Goal: Information Seeking & Learning: Check status

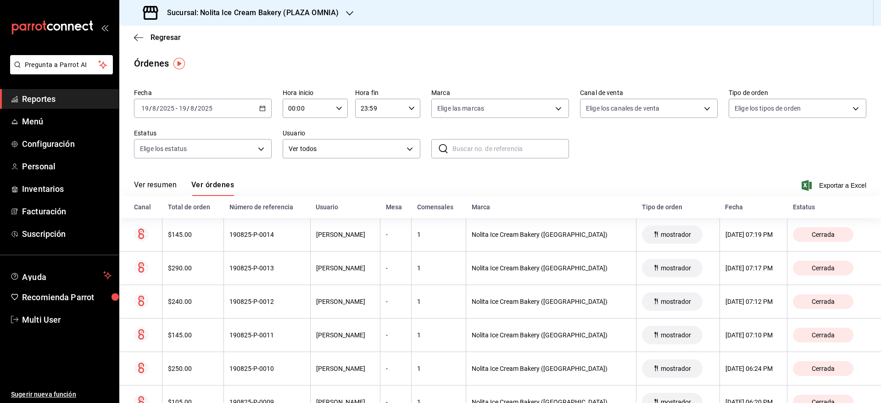
click at [264, 14] on h3 "Sucursal: Nolita Ice Cream Bakery (PLAZA OMNIA)" at bounding box center [249, 12] width 179 height 11
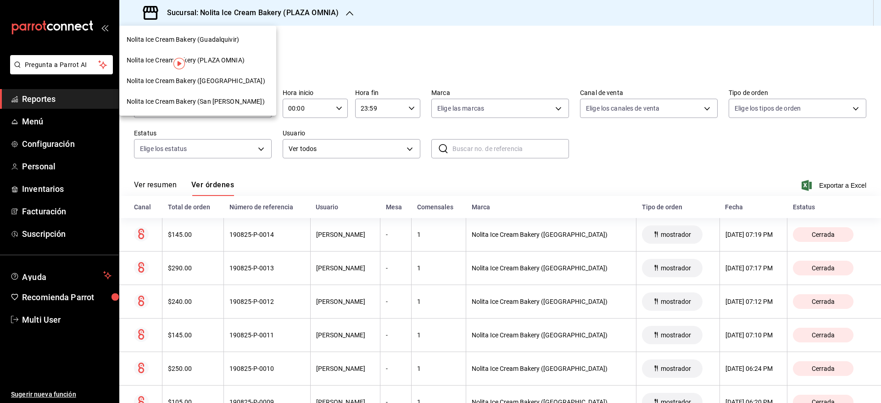
click at [240, 44] on div "Nolita Ice Cream Bakery (Guadalquivir)" at bounding box center [198, 40] width 142 height 10
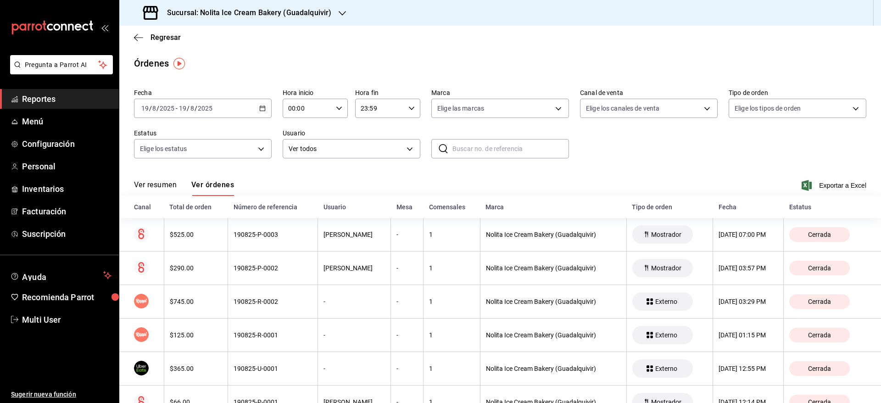
click at [319, 12] on h3 "Sucursal: Nolita Ice Cream Bakery (Guadalquivir)" at bounding box center [246, 12] width 172 height 11
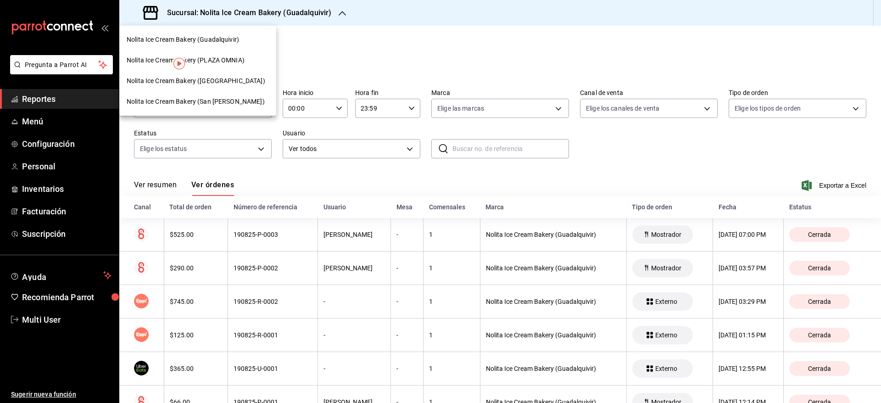
click at [239, 80] on span "Nolita Ice Cream Bakery ([GEOGRAPHIC_DATA])" at bounding box center [196, 81] width 139 height 10
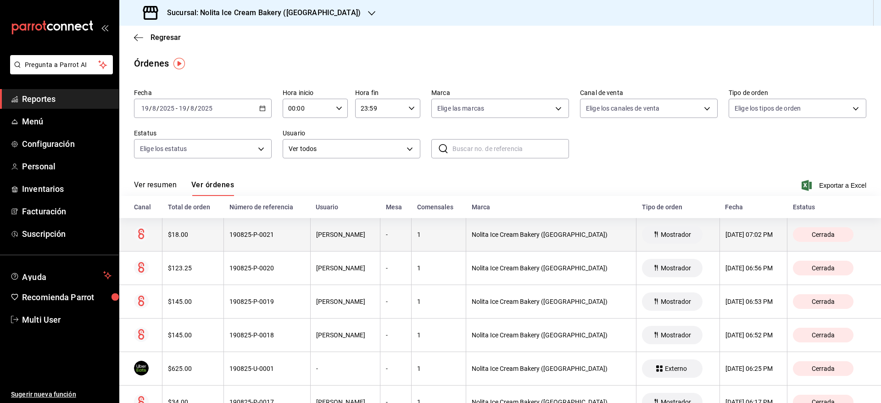
click at [263, 230] on th "190825-P-0021" at bounding box center [267, 235] width 86 height 34
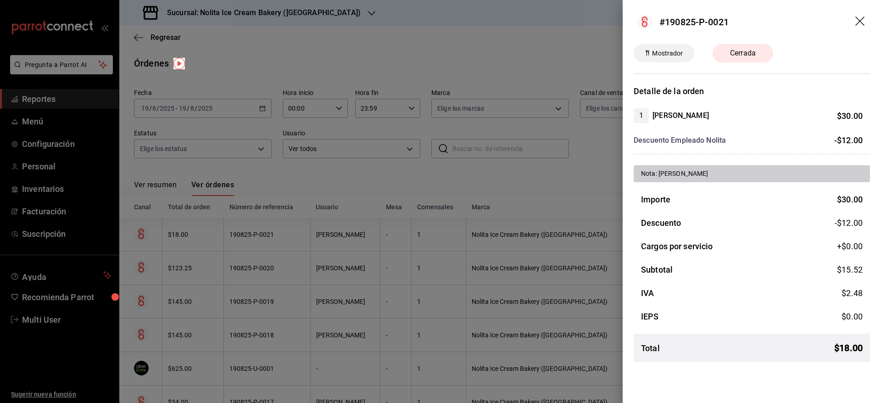
click at [263, 230] on div at bounding box center [440, 201] width 881 height 403
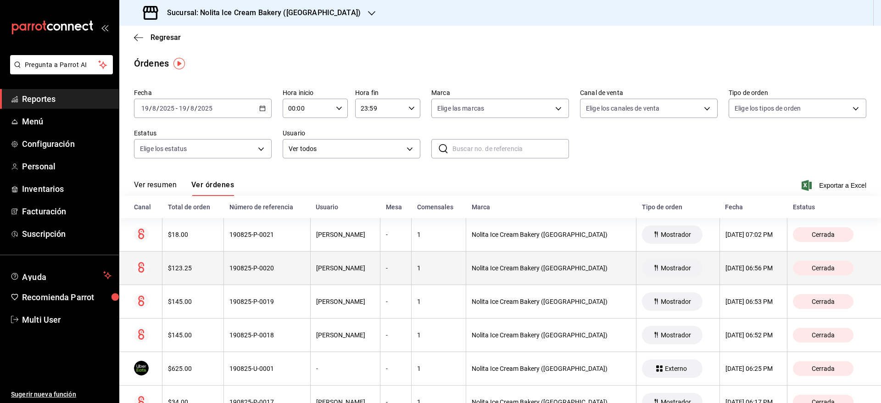
click at [263, 268] on div "190825-P-0020" at bounding box center [266, 267] width 75 height 7
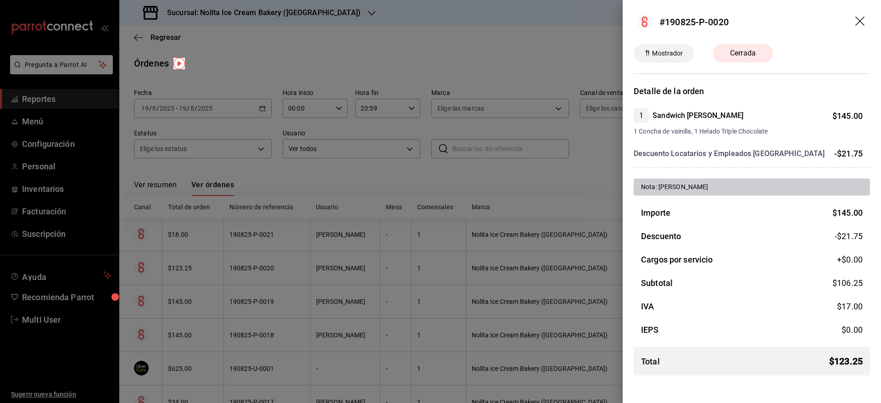
click at [263, 268] on div at bounding box center [440, 201] width 881 height 403
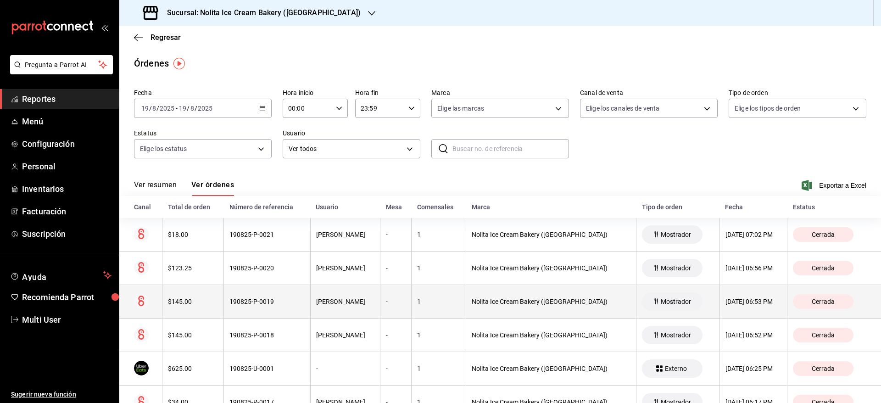
click at [263, 303] on div "190825-P-0019" at bounding box center [266, 301] width 75 height 7
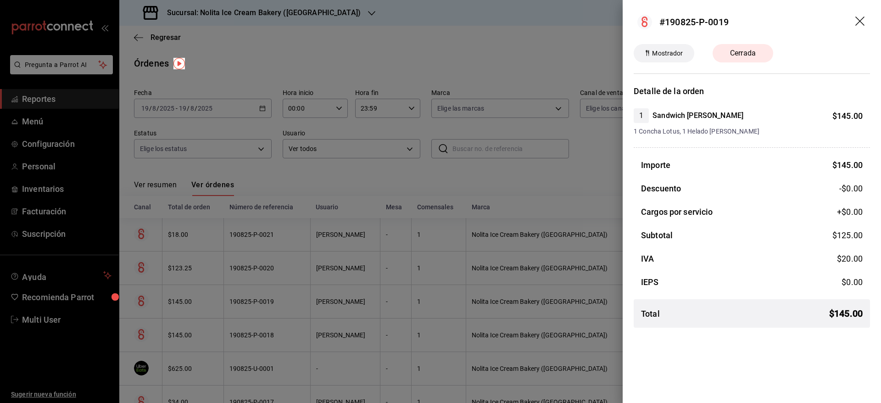
click at [285, 259] on div at bounding box center [440, 201] width 881 height 403
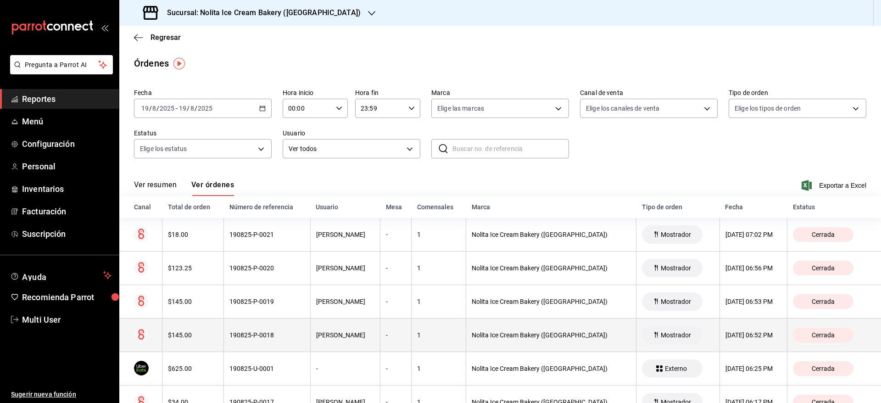
click at [278, 332] on div "190825-P-0018" at bounding box center [266, 334] width 75 height 7
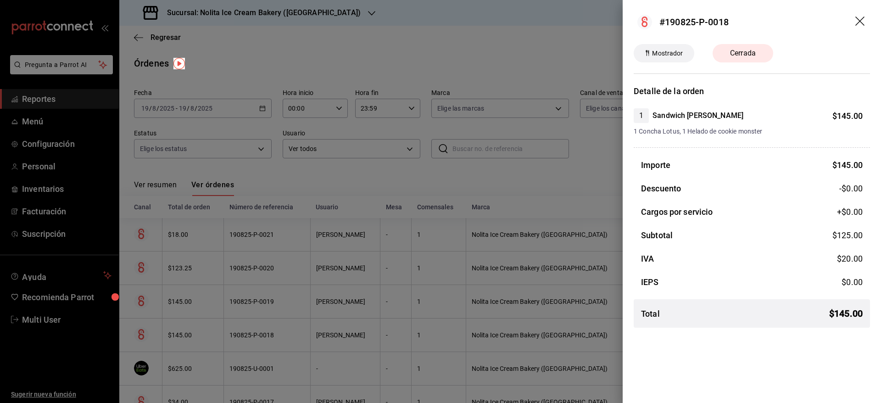
click at [330, 250] on div at bounding box center [440, 201] width 881 height 403
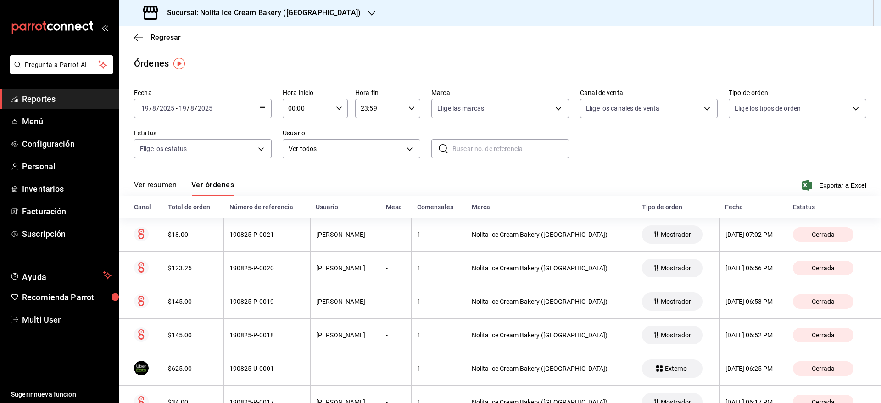
click at [333, 9] on h3 "Sucursal: Nolita Ice Cream Bakery ([GEOGRAPHIC_DATA])" at bounding box center [260, 12] width 201 height 11
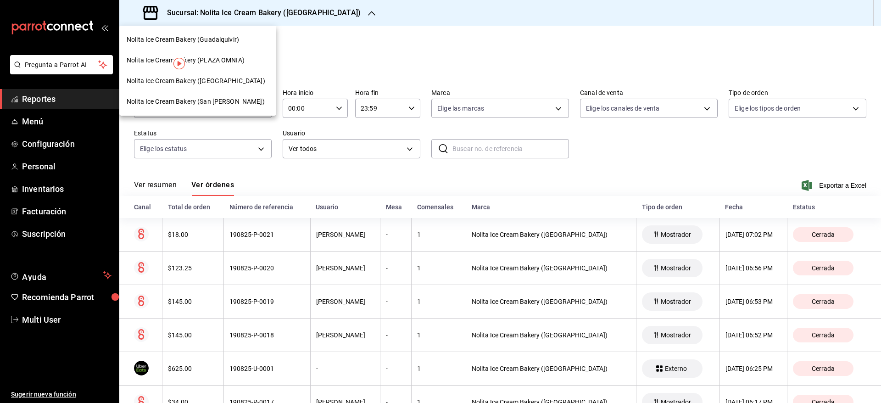
click at [236, 101] on span "Nolita Ice Cream Bakery (San [PERSON_NAME])" at bounding box center [196, 102] width 138 height 10
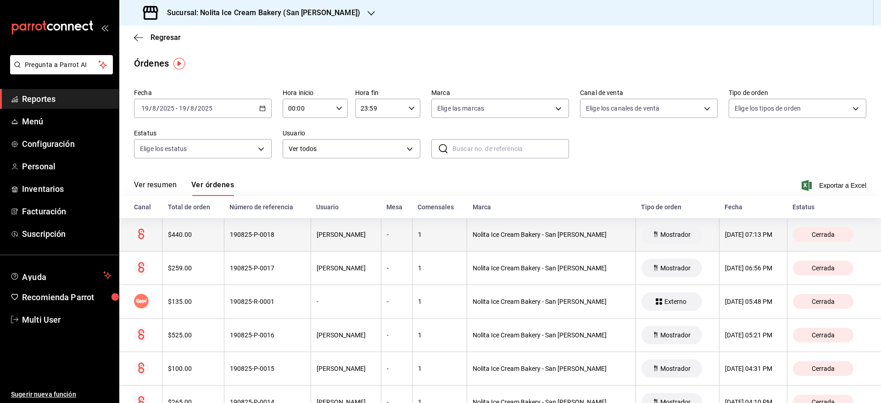
click at [253, 245] on th "190825-P-0018" at bounding box center [267, 235] width 87 height 34
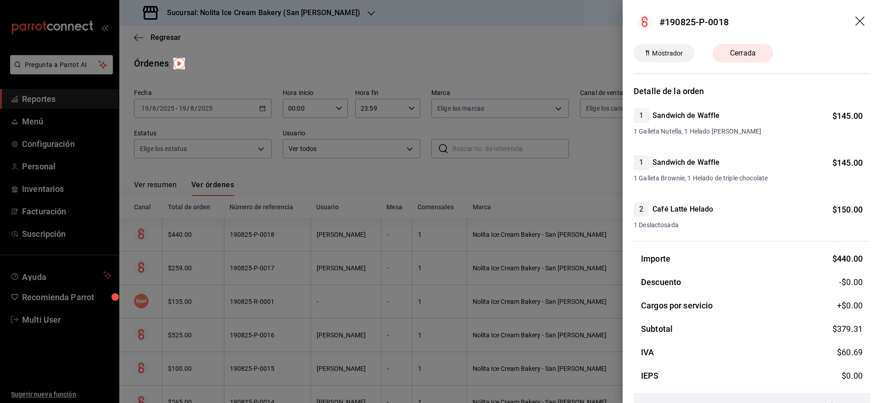
click at [315, 279] on div at bounding box center [440, 201] width 881 height 403
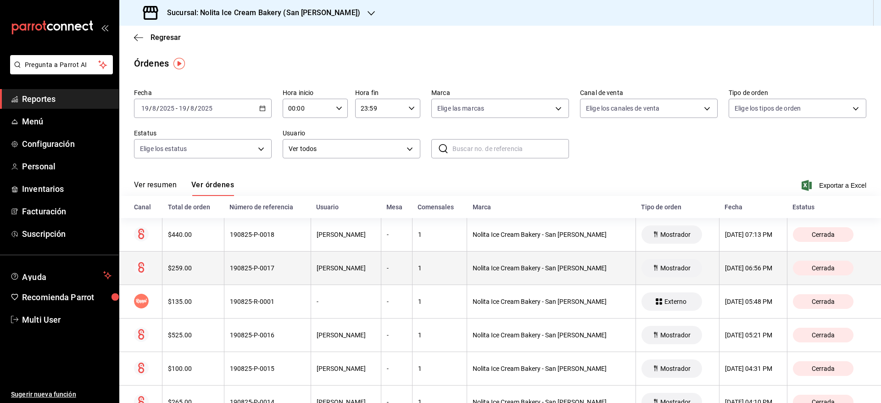
click at [331, 271] on div "[PERSON_NAME]" at bounding box center [346, 267] width 59 height 7
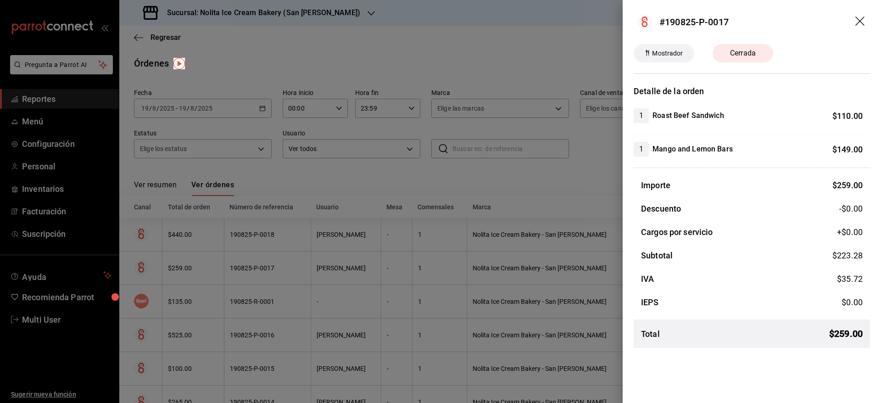
click at [331, 271] on div at bounding box center [440, 201] width 881 height 403
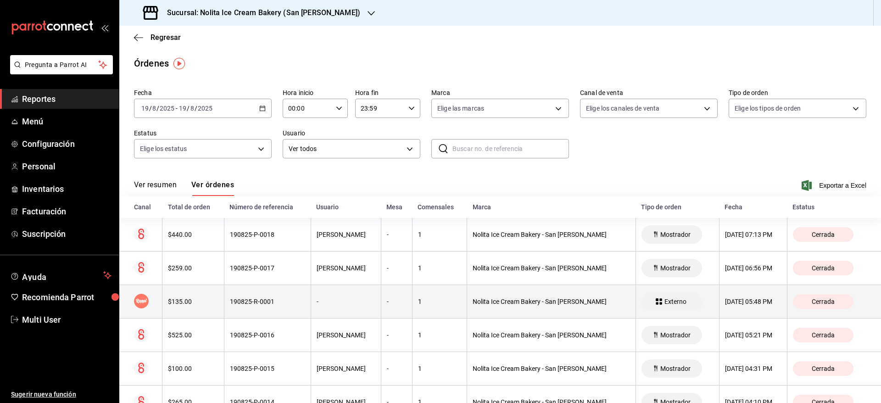
click at [333, 310] on th "-" at bounding box center [346, 302] width 70 height 34
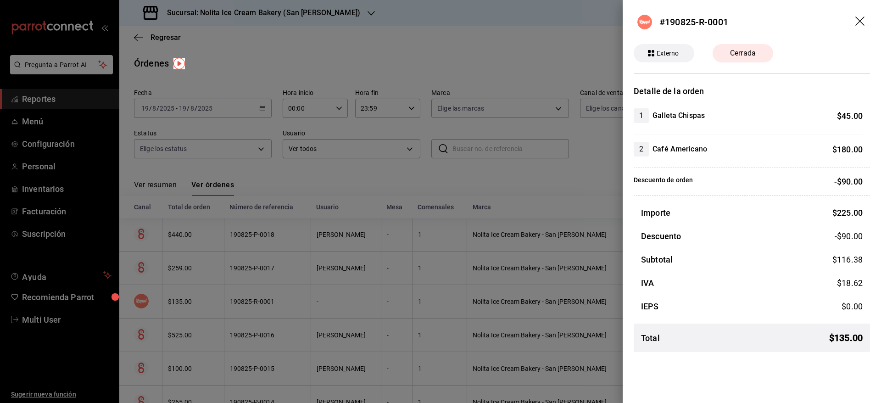
click at [338, 277] on div at bounding box center [440, 201] width 881 height 403
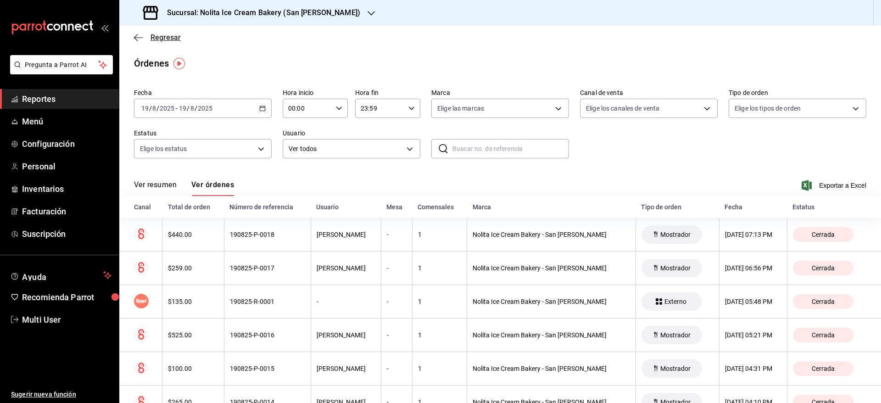
click at [175, 38] on span "Regresar" at bounding box center [166, 37] width 30 height 9
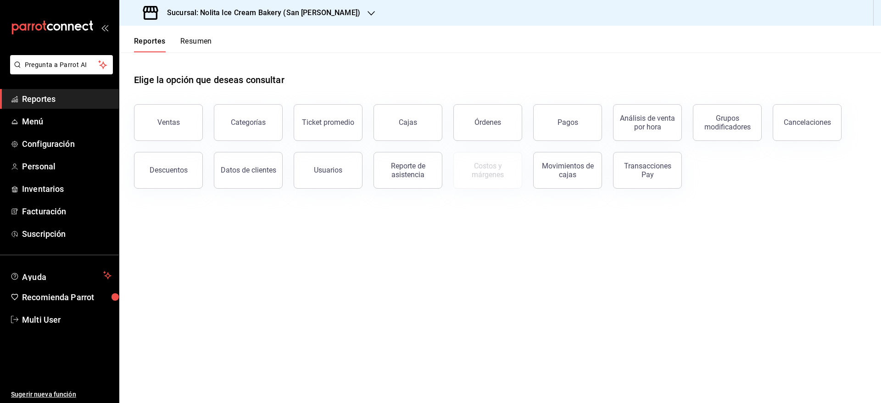
click at [196, 42] on button "Resumen" at bounding box center [196, 45] width 32 height 16
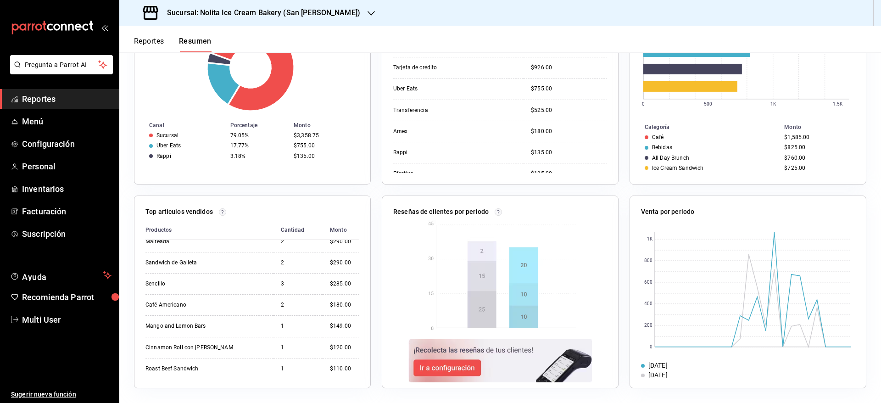
scroll to position [116, 0]
click at [325, 17] on h3 "Sucursal: Nolita Ice Cream Bakery (San [PERSON_NAME])" at bounding box center [260, 12] width 201 height 11
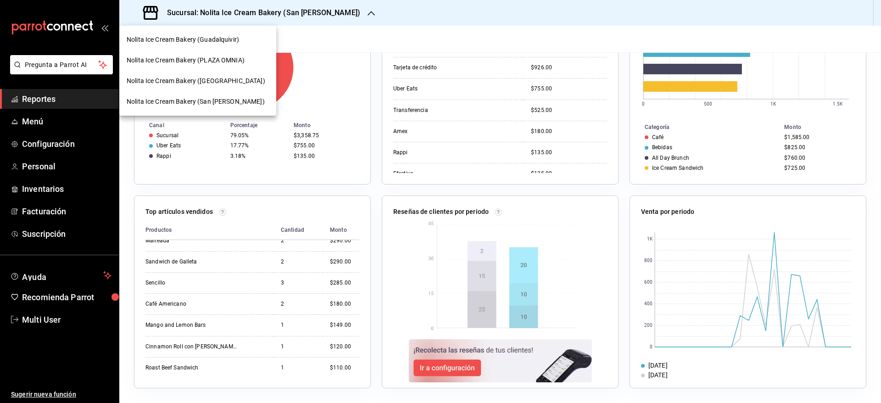
click at [243, 36] on div "Nolita Ice Cream Bakery (Guadalquivir)" at bounding box center [198, 40] width 142 height 10
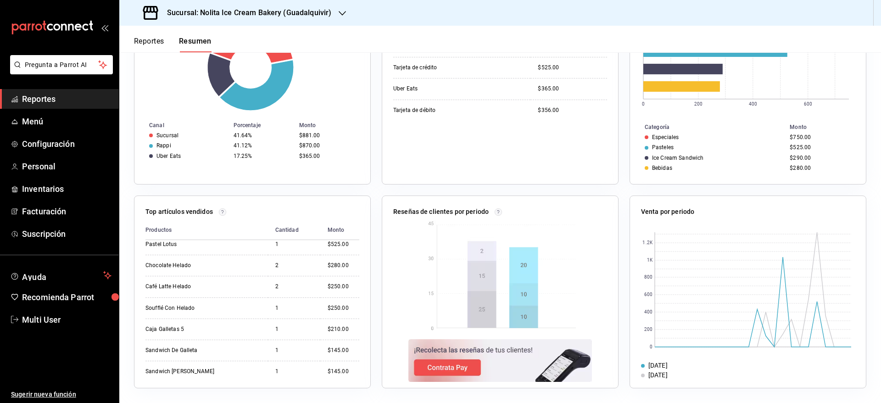
scroll to position [0, 0]
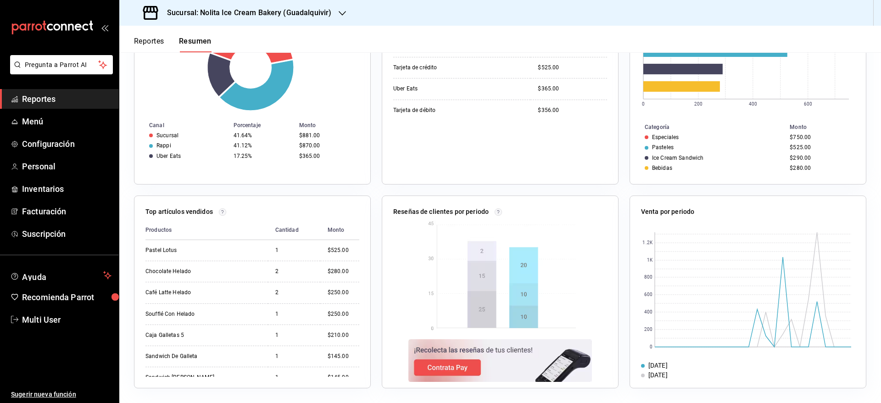
click at [307, 15] on h3 "Sucursal: Nolita Ice Cream Bakery (Guadalquivir)" at bounding box center [246, 12] width 172 height 11
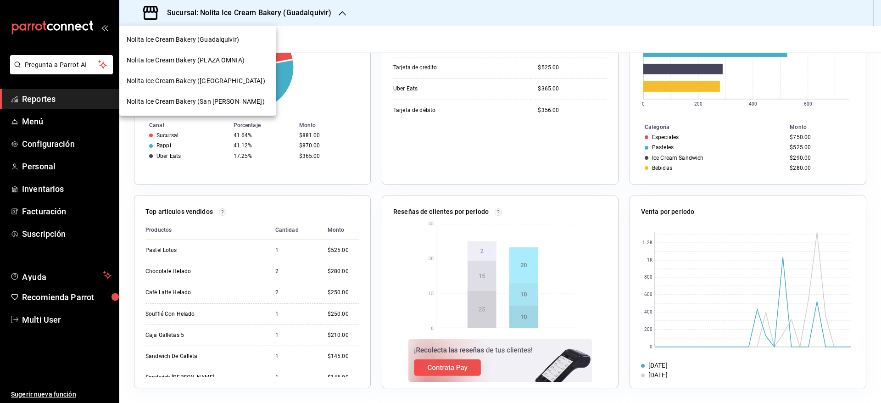
click at [230, 77] on span "Nolita Ice Cream Bakery ([GEOGRAPHIC_DATA])" at bounding box center [196, 81] width 139 height 10
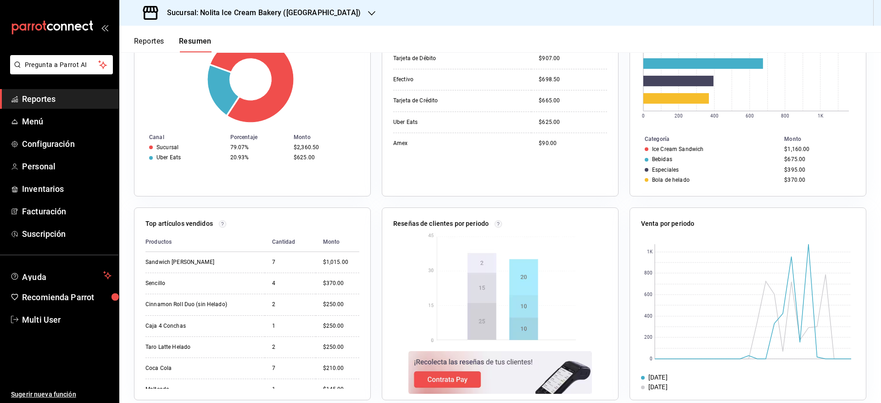
click at [312, 13] on h3 "Sucursal: Nolita Ice Cream Bakery ([GEOGRAPHIC_DATA])" at bounding box center [260, 12] width 201 height 11
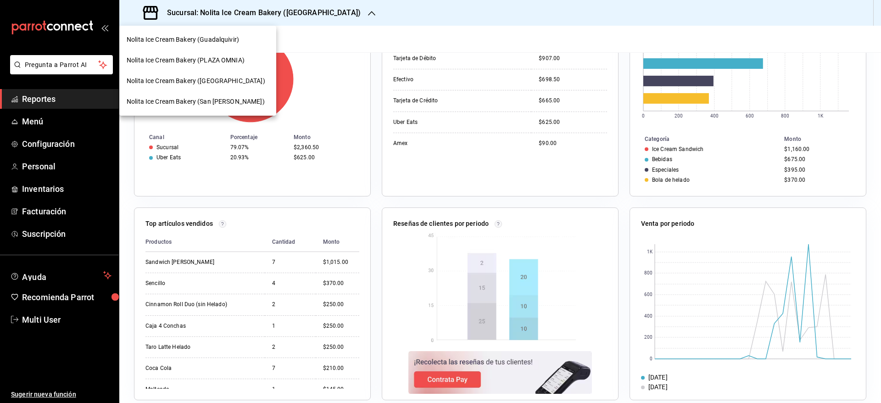
click at [228, 102] on span "Nolita Ice Cream Bakery (San [PERSON_NAME])" at bounding box center [196, 102] width 138 height 10
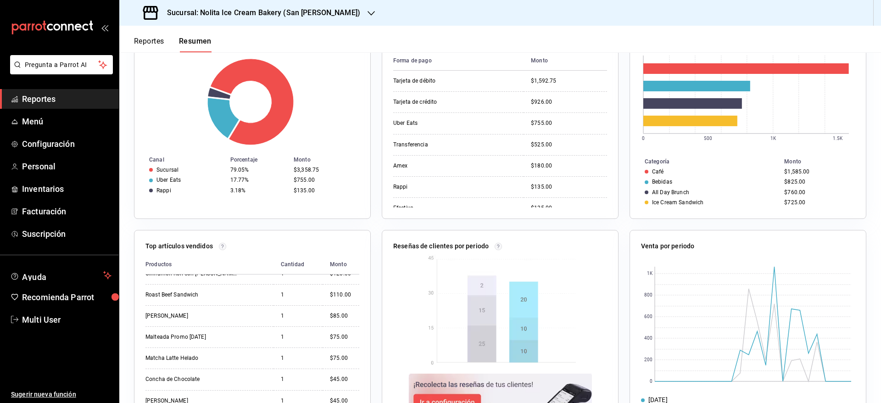
scroll to position [244, 0]
click at [325, 16] on h3 "Sucursal: Nolita Ice Cream Bakery (San [PERSON_NAME])" at bounding box center [260, 12] width 201 height 11
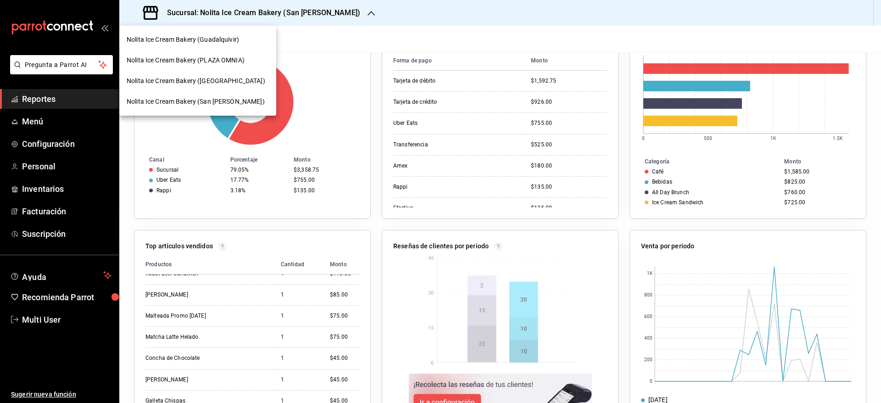
click at [229, 47] on div "Nolita Ice Cream Bakery (Guadalquivir)" at bounding box center [197, 39] width 157 height 21
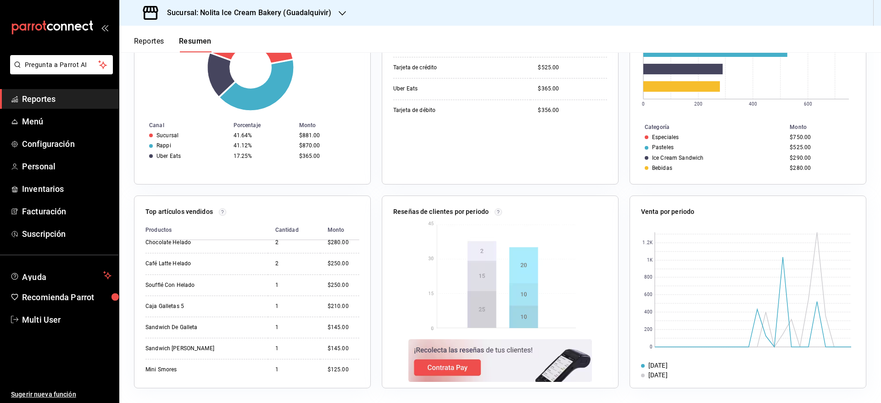
scroll to position [0, 0]
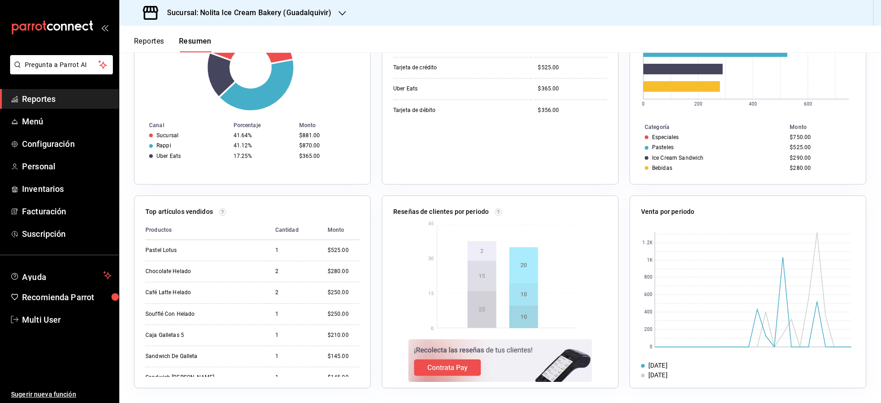
click at [57, 98] on span "Reportes" at bounding box center [66, 99] width 89 height 12
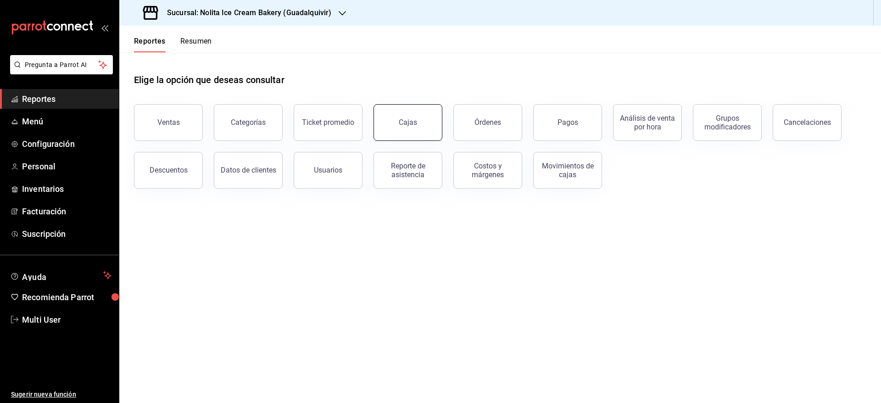
click at [402, 123] on div "Cajas" at bounding box center [408, 122] width 18 height 9
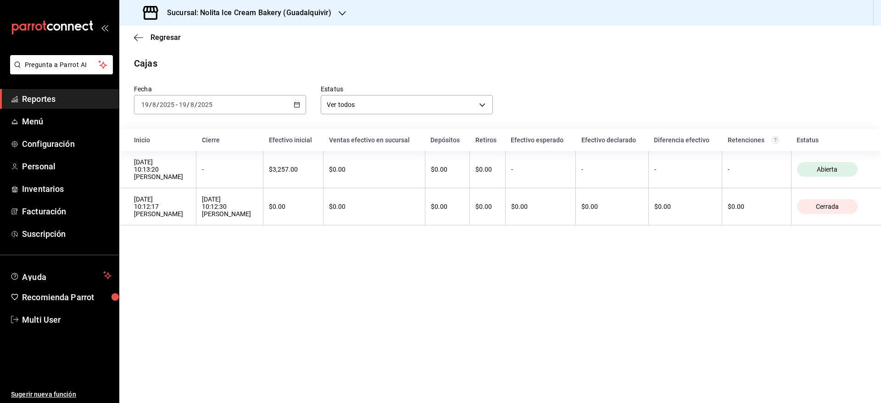
click at [257, 101] on div "[DATE] [DATE] - [DATE] [DATE]" at bounding box center [220, 104] width 172 height 19
click at [183, 191] on span "Mes actual" at bounding box center [177, 195] width 71 height 10
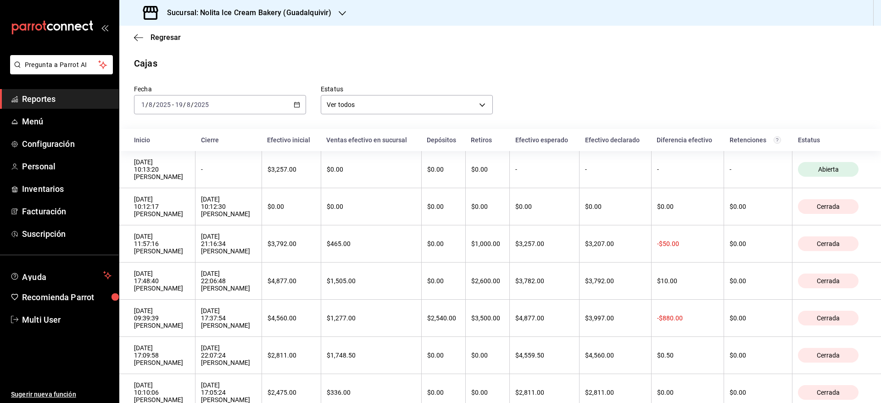
click at [125, 134] on th "Inicio" at bounding box center [157, 140] width 76 height 22
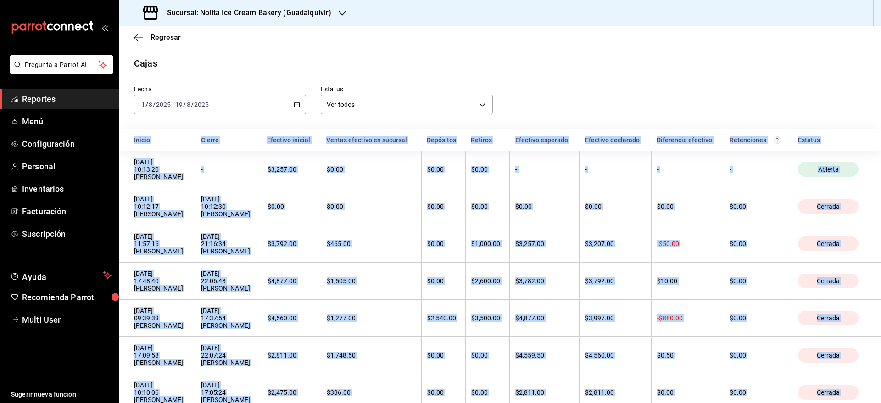
copy body "Loremi Dolors Ametcons adipisc Elitse doeiusmo te incididu Utlaboree Dolorem Al…"
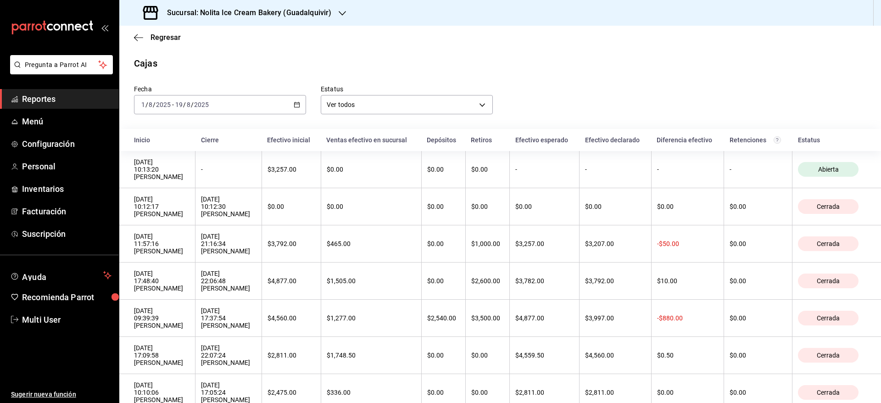
click at [293, 17] on h3 "Sucursal: Nolita Ice Cream Bakery (Guadalquivir)" at bounding box center [246, 12] width 172 height 11
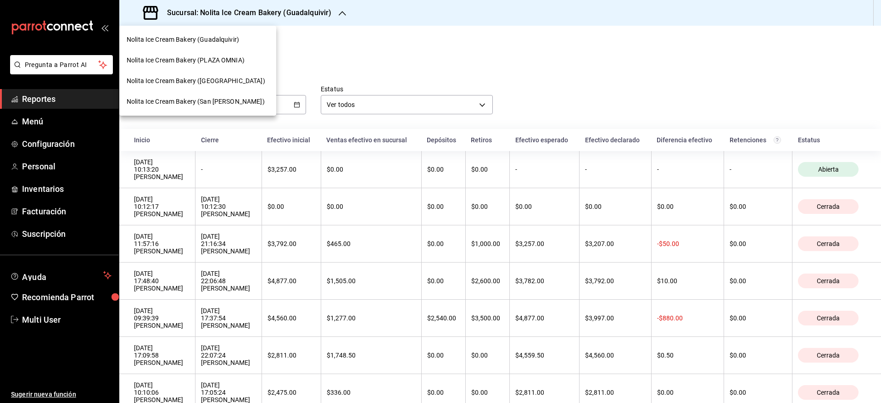
click at [245, 60] on span "Nolita Ice Cream Bakery (PLAZA OMNIA)" at bounding box center [186, 61] width 118 height 10
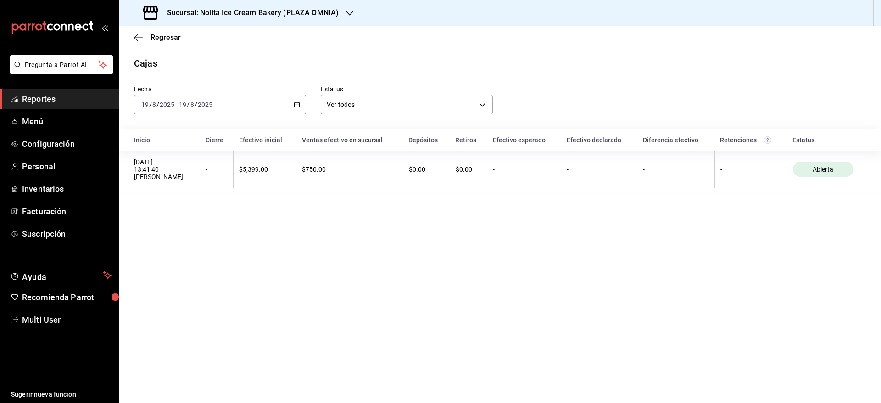
click at [222, 102] on div "[DATE] [DATE] - [DATE] [DATE]" at bounding box center [220, 104] width 172 height 19
click at [186, 188] on li "Mes actual" at bounding box center [177, 194] width 86 height 21
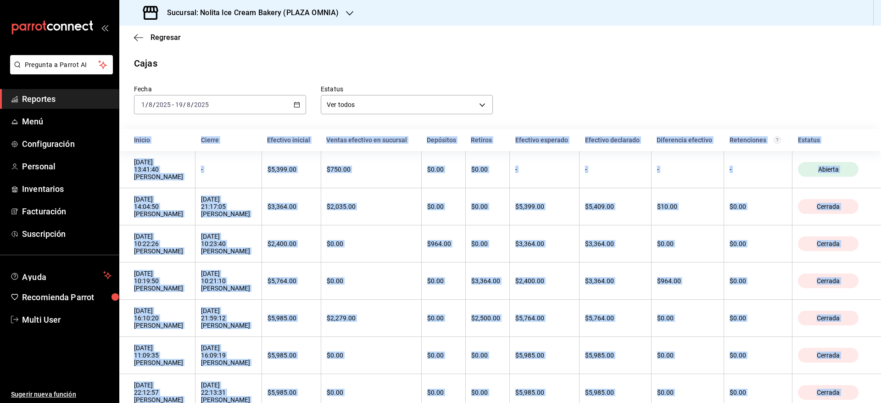
copy body "Loremi Dolors Ametcons adipisc Elitse doeiusmo te incididu Utlaboree Dolorem Al…"
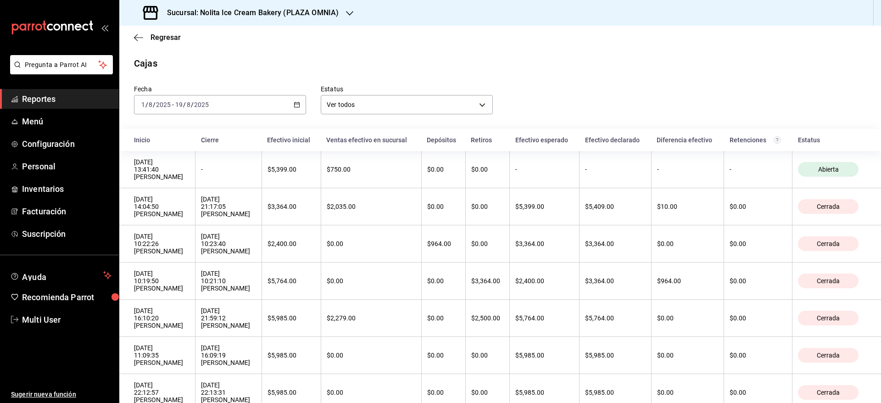
click at [331, 12] on h3 "Sucursal: Nolita Ice Cream Bakery (PLAZA OMNIA)" at bounding box center [249, 12] width 179 height 11
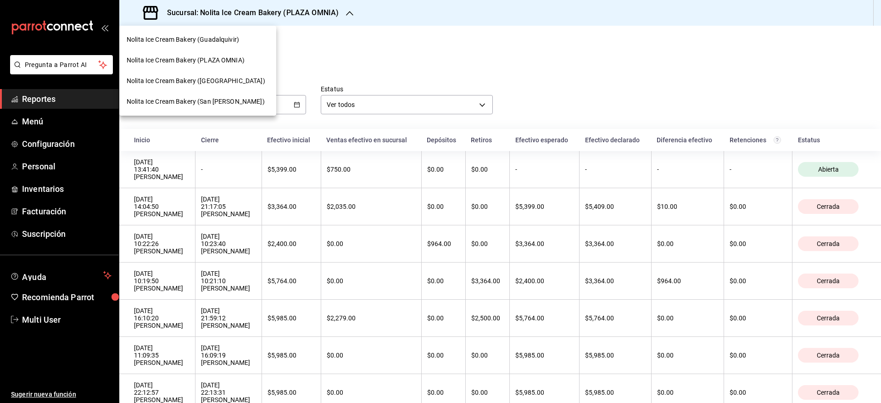
click at [236, 79] on span "Nolita Ice Cream Bakery ([GEOGRAPHIC_DATA])" at bounding box center [196, 81] width 139 height 10
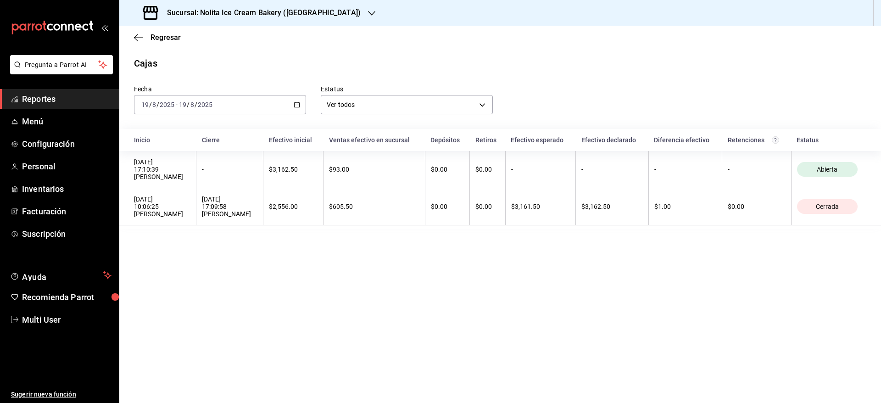
click at [231, 106] on div "[DATE] [DATE] - [DATE] [DATE]" at bounding box center [220, 104] width 172 height 19
click at [191, 198] on span "Mes actual" at bounding box center [177, 195] width 71 height 10
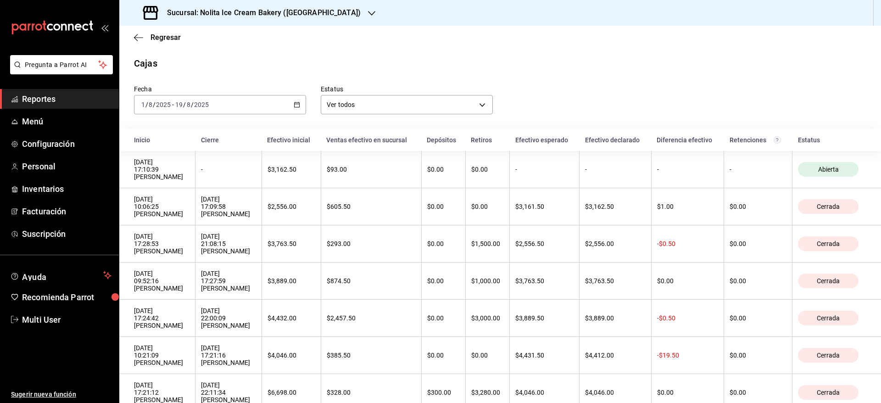
click at [124, 132] on th "Inicio" at bounding box center [157, 140] width 76 height 22
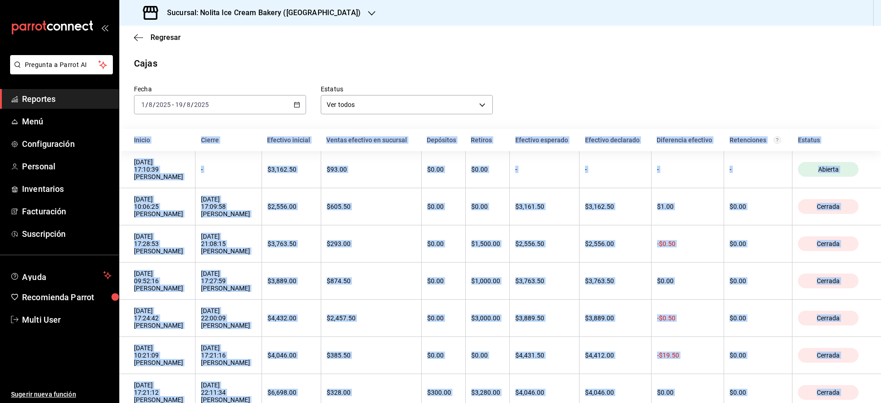
copy body "Loremi Dolors Ametcons adipisc Elitse doeiusmo te incididu Utlaboree Dolorem Al…"
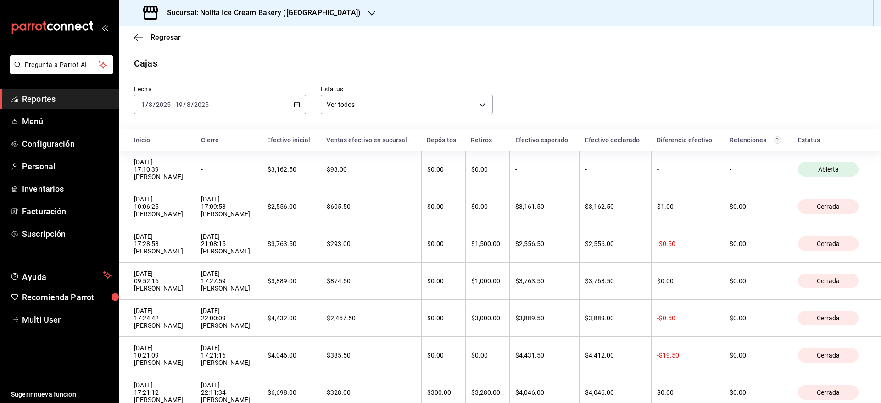
click at [308, 9] on h3 "Sucursal: Nolita Ice Cream Bakery ([GEOGRAPHIC_DATA])" at bounding box center [260, 12] width 201 height 11
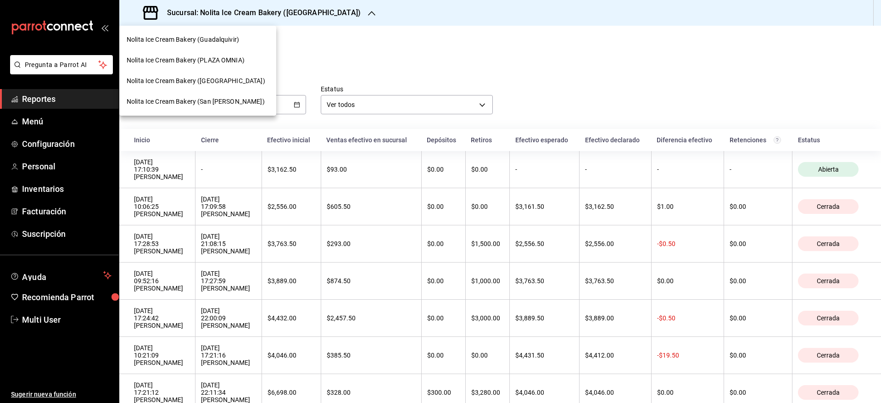
click at [223, 94] on div "Nolita Ice Cream Bakery (San [PERSON_NAME])" at bounding box center [197, 101] width 157 height 21
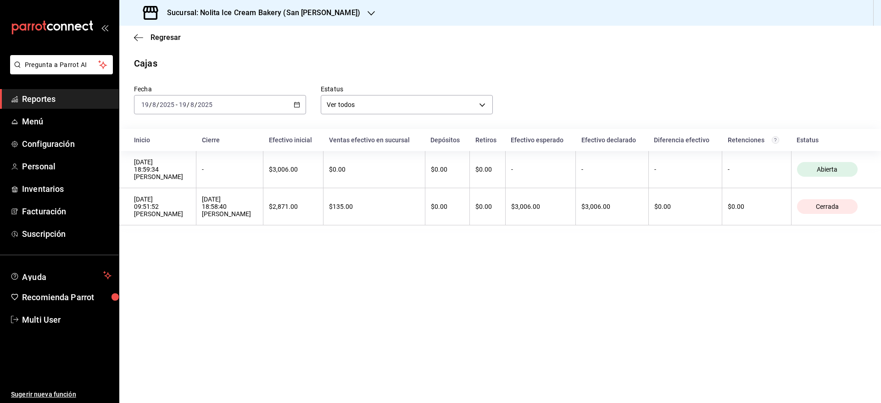
click at [175, 109] on div "[DATE] [DATE] - [DATE] [DATE]" at bounding box center [220, 104] width 172 height 19
click at [172, 196] on span "Mes actual" at bounding box center [177, 195] width 71 height 10
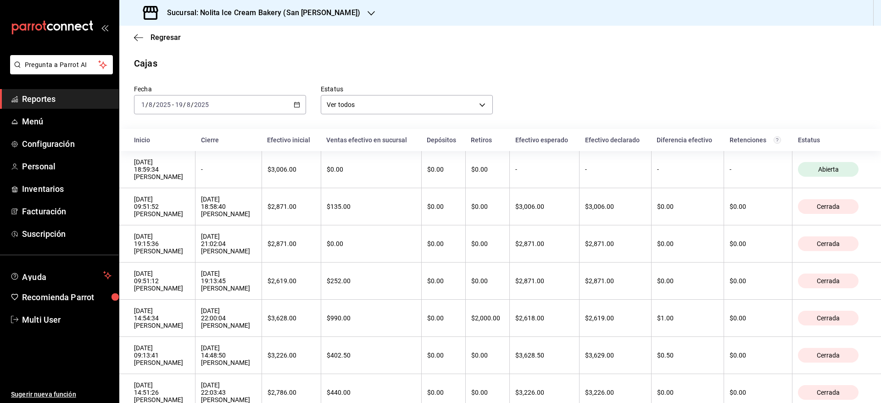
click at [129, 131] on th "Inicio" at bounding box center [157, 140] width 76 height 22
click at [125, 129] on th "Inicio" at bounding box center [157, 140] width 76 height 22
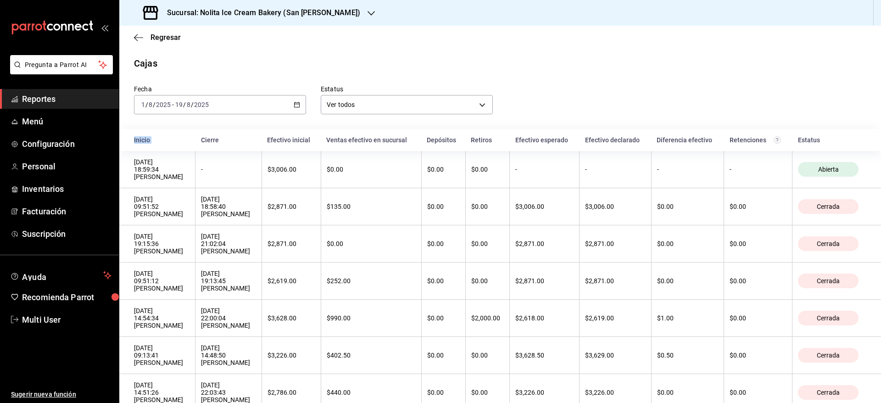
click at [125, 129] on th "Inicio" at bounding box center [157, 140] width 76 height 22
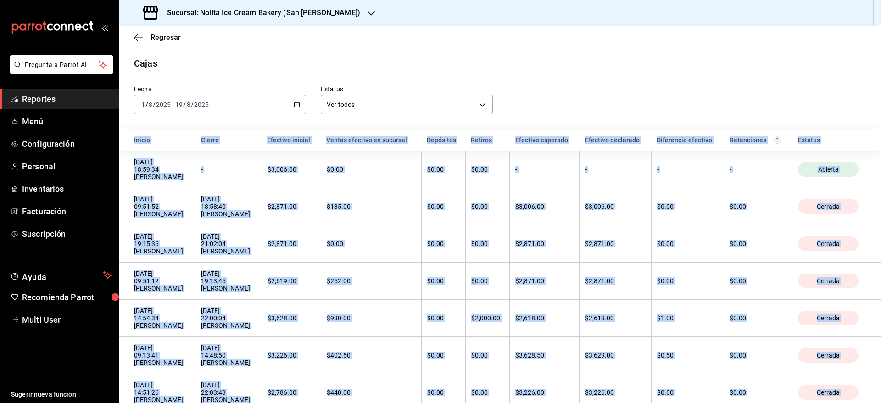
copy body "Loremi Dolors Ametcons adipisc Elitse doeiusmo te incididu Utlaboree Dolorem Al…"
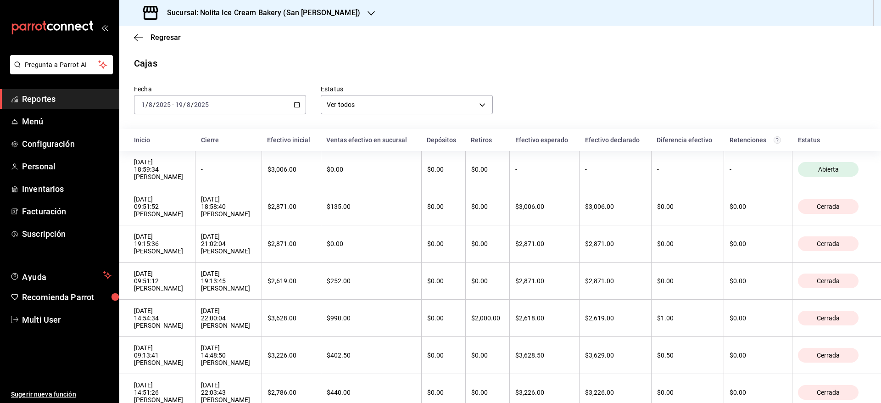
click at [563, 78] on div "Fecha [DATE] [DATE] - [DATE] [DATE] Estatus Ver todos ALL" at bounding box center [492, 92] width 747 height 44
click at [312, 14] on h3 "Sucursal: Nolita Ice Cream Bakery (San [PERSON_NAME])" at bounding box center [260, 12] width 201 height 11
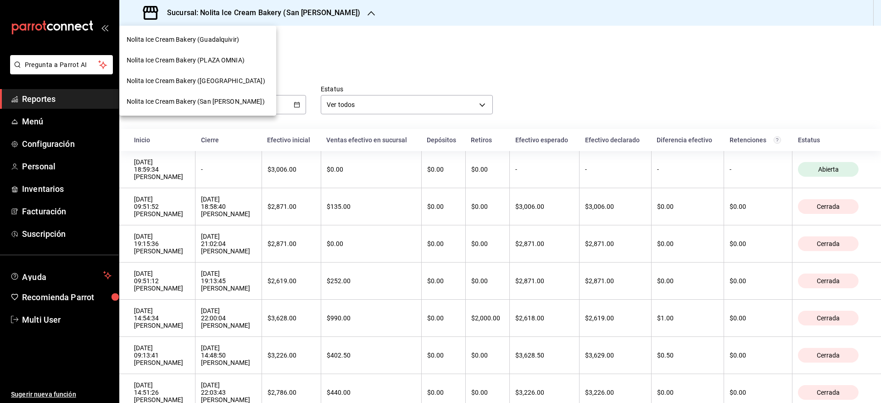
click at [239, 77] on span "Nolita Ice Cream Bakery ([GEOGRAPHIC_DATA])" at bounding box center [196, 81] width 139 height 10
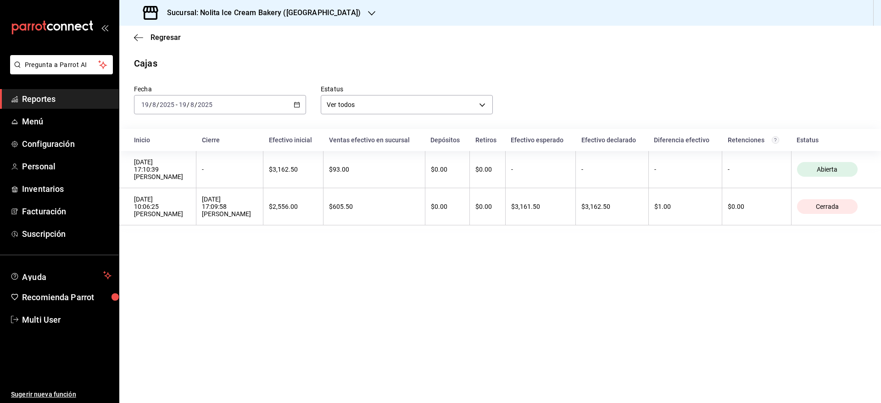
click at [232, 106] on div "[DATE] [DATE] - [DATE] [DATE]" at bounding box center [220, 104] width 172 height 19
click at [190, 194] on span "Mes actual" at bounding box center [177, 195] width 71 height 10
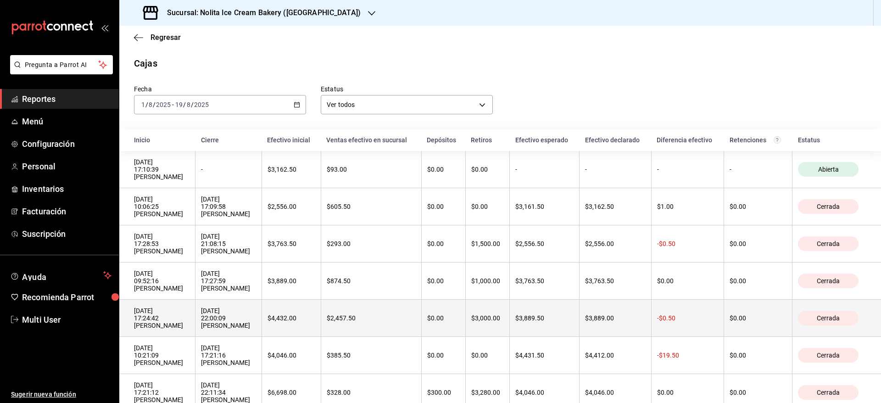
click at [472, 322] on div "$3,000.00" at bounding box center [487, 317] width 33 height 7
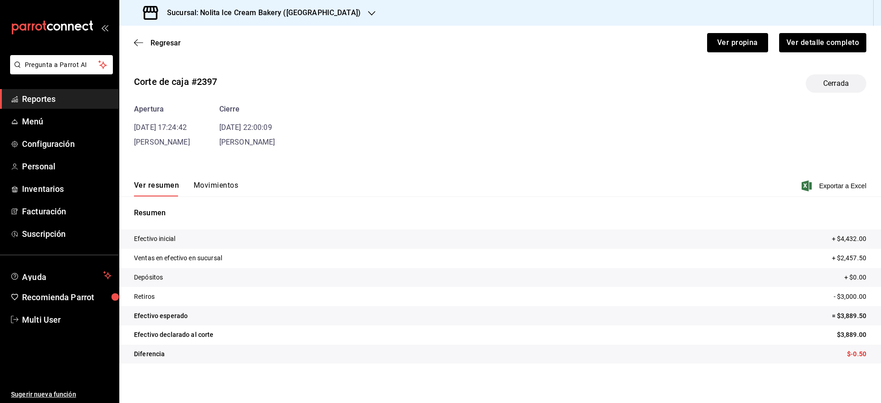
click at [218, 182] on button "Movimientos" at bounding box center [216, 189] width 45 height 16
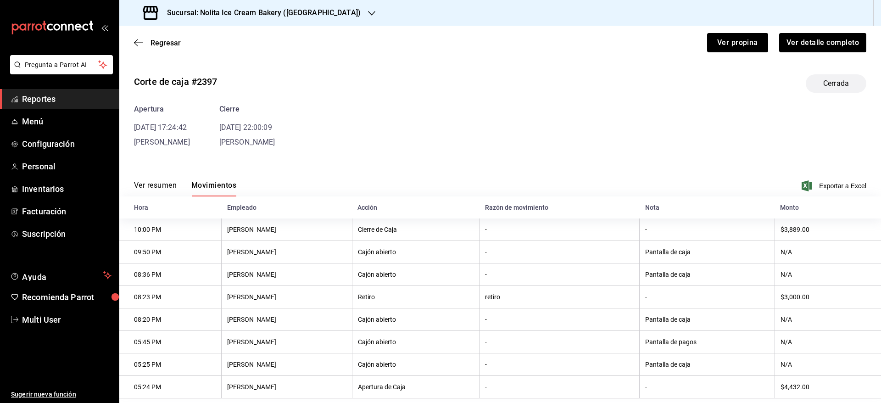
click at [329, 17] on h3 "Sucursal: Nolita Ice Cream Bakery ([GEOGRAPHIC_DATA])" at bounding box center [260, 12] width 201 height 11
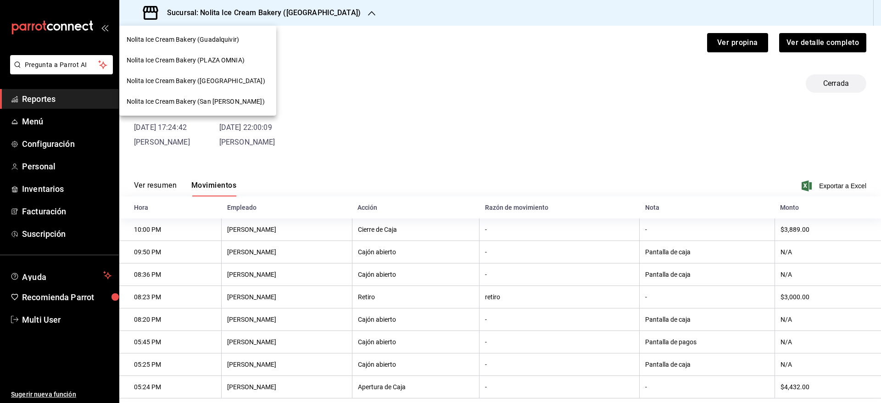
click at [231, 41] on span "Nolita Ice Cream Bakery (Guadalquivir)" at bounding box center [183, 40] width 112 height 10
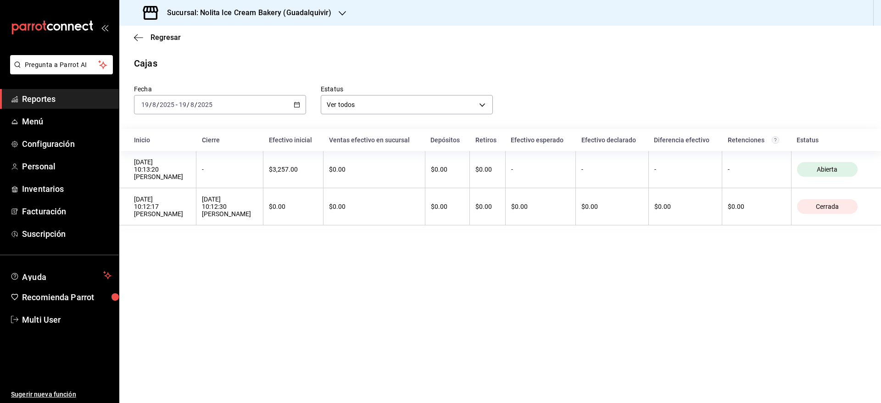
click at [237, 105] on div "[DATE] [DATE] - [DATE] [DATE]" at bounding box center [220, 104] width 172 height 19
click at [185, 192] on span "Mes actual" at bounding box center [177, 195] width 71 height 10
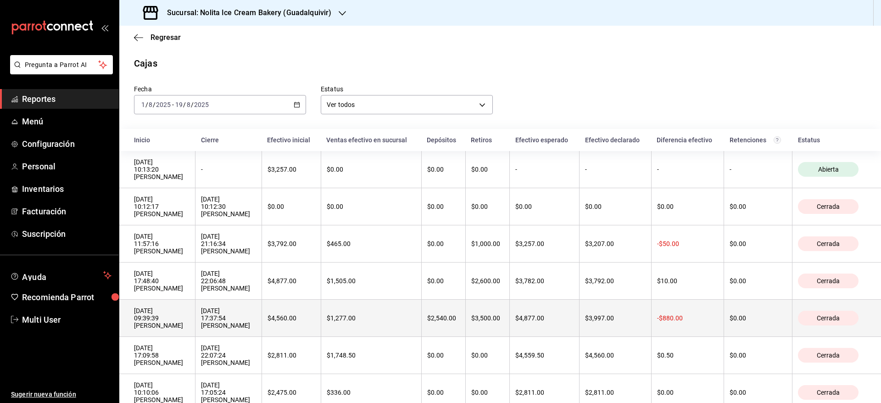
click at [455, 322] on div "$2,540.00" at bounding box center [443, 317] width 33 height 7
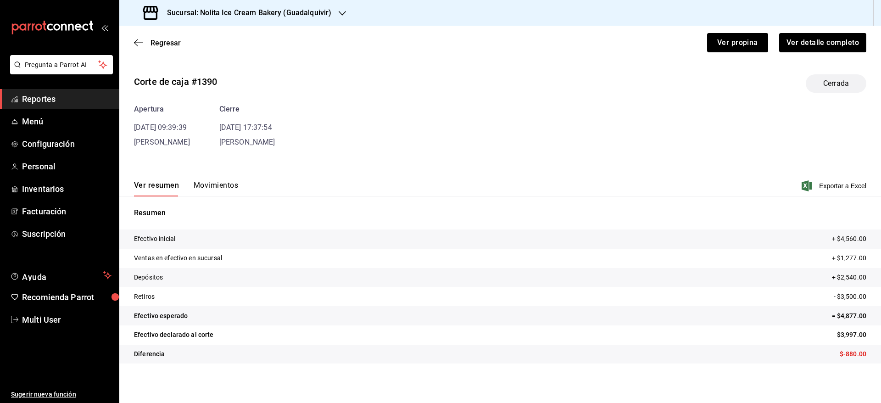
click at [225, 180] on div "Ver resumen Movimientos Exportar a Excel" at bounding box center [500, 183] width 762 height 27
click at [225, 185] on button "Movimientos" at bounding box center [216, 189] width 45 height 16
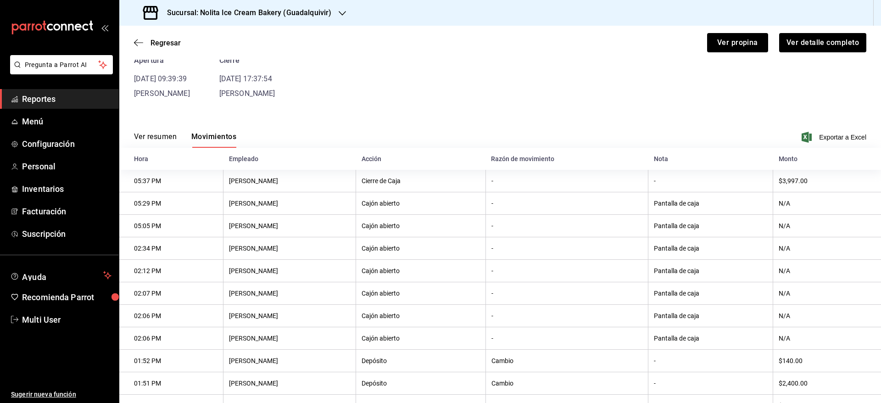
scroll to position [80, 0]
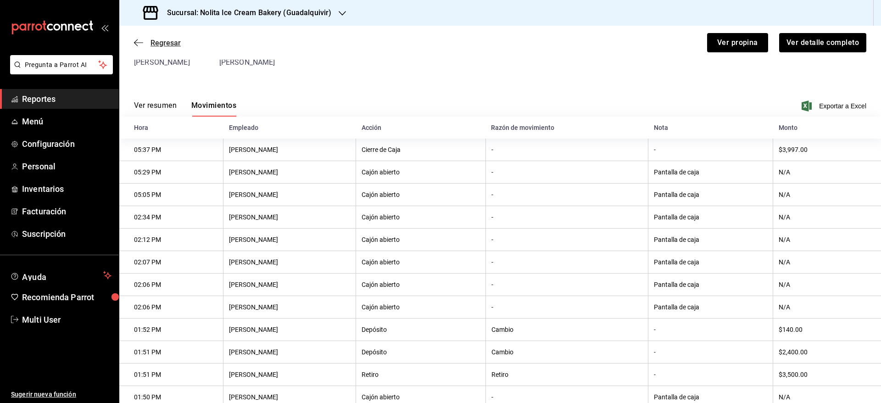
click at [160, 46] on span "Regresar" at bounding box center [166, 43] width 30 height 9
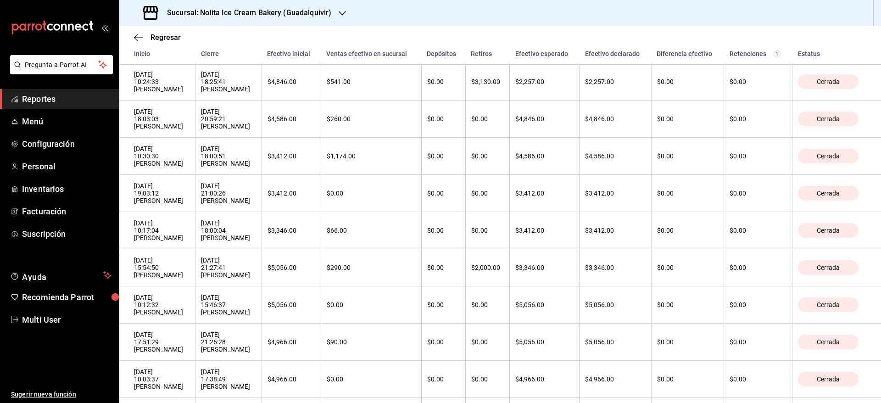
scroll to position [430, 0]
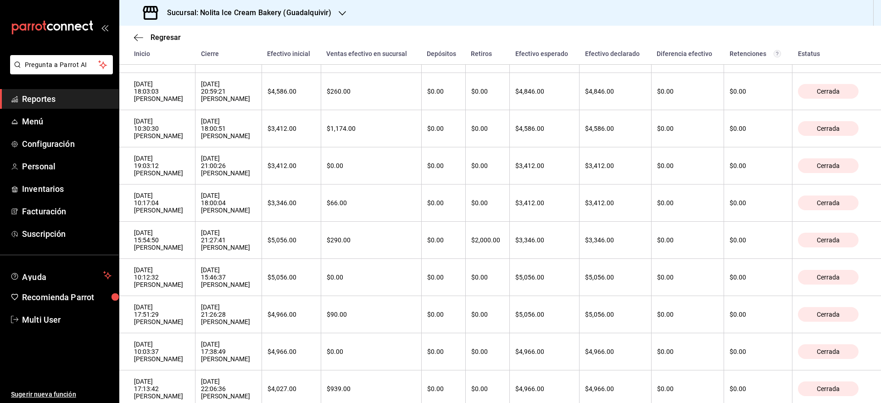
click at [257, 17] on h3 "Sucursal: Nolita Ice Cream Bakery (Guadalquivir)" at bounding box center [246, 12] width 172 height 11
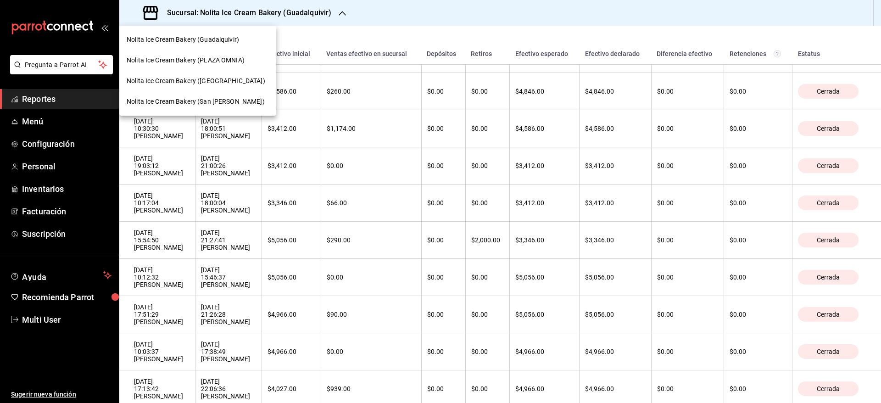
click at [226, 58] on span "Nolita Ice Cream Bakery (PLAZA OMNIA)" at bounding box center [186, 61] width 118 height 10
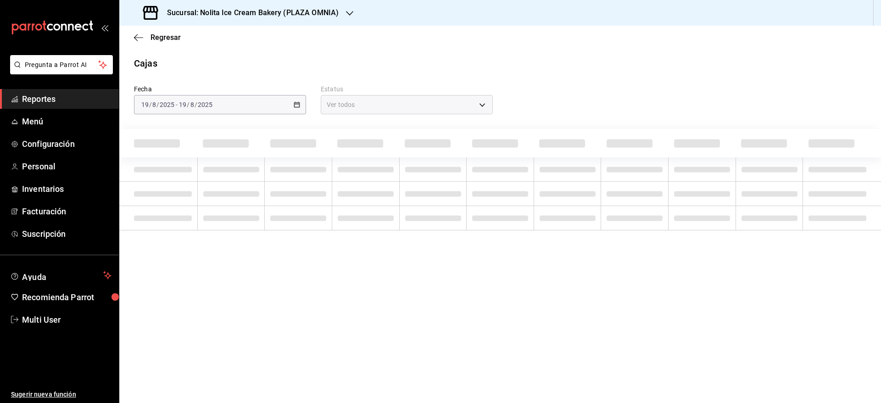
click at [63, 104] on span "Reportes" at bounding box center [66, 99] width 89 height 12
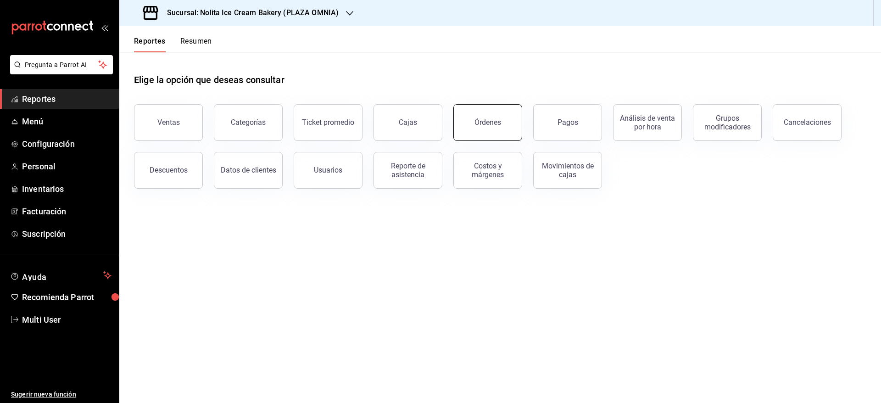
click at [481, 125] on div "Órdenes" at bounding box center [488, 122] width 27 height 9
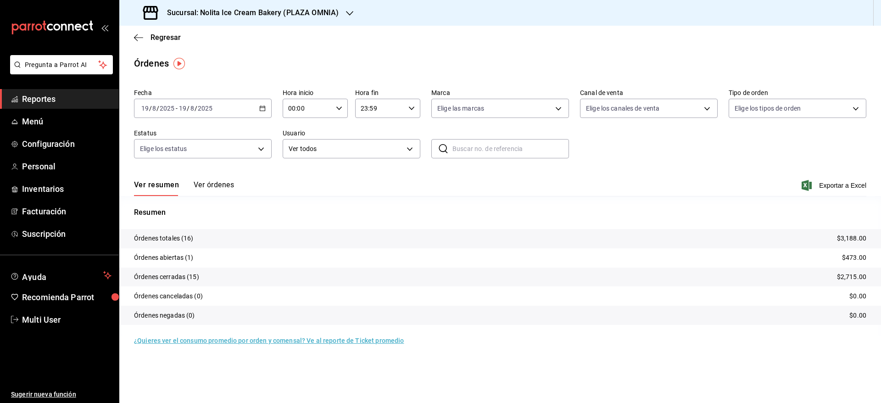
click at [216, 186] on button "Ver órdenes" at bounding box center [214, 188] width 40 height 16
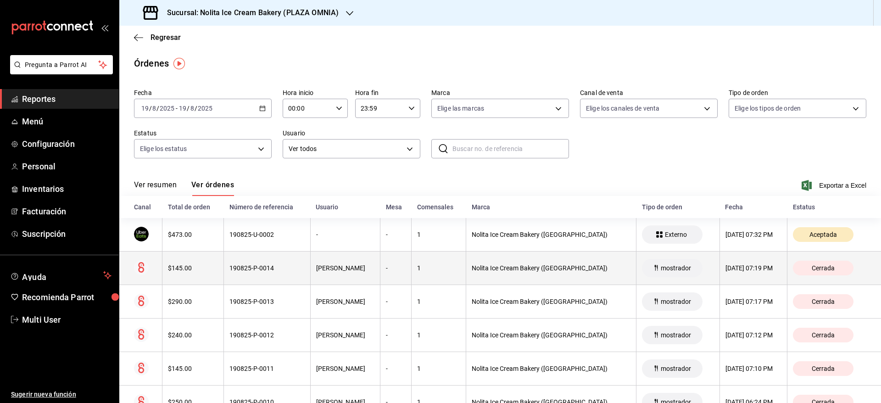
click at [240, 261] on th "190825-P-0014" at bounding box center [267, 268] width 86 height 34
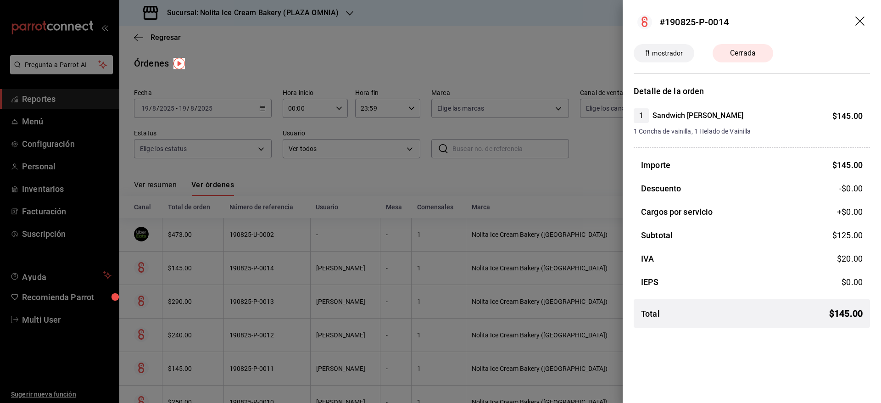
click at [240, 261] on div at bounding box center [440, 201] width 881 height 403
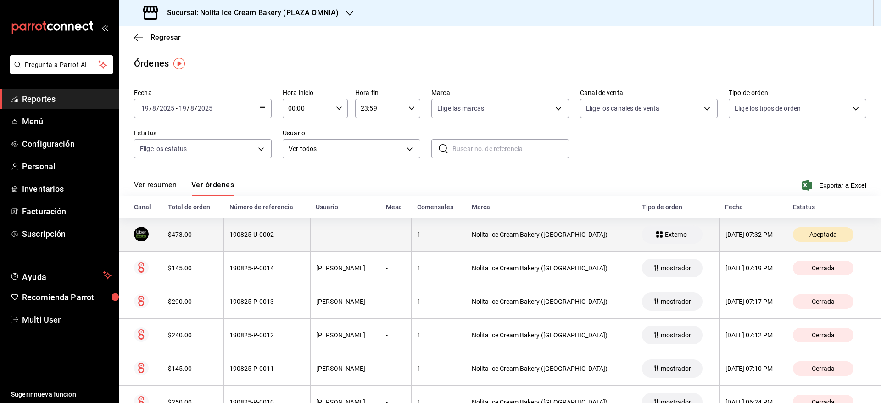
click at [257, 240] on th "190825-U-0002" at bounding box center [267, 235] width 86 height 34
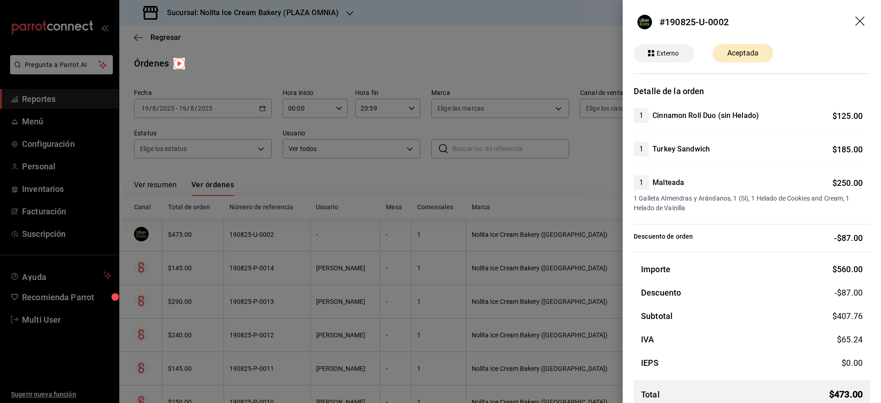
click at [257, 240] on div at bounding box center [440, 201] width 881 height 403
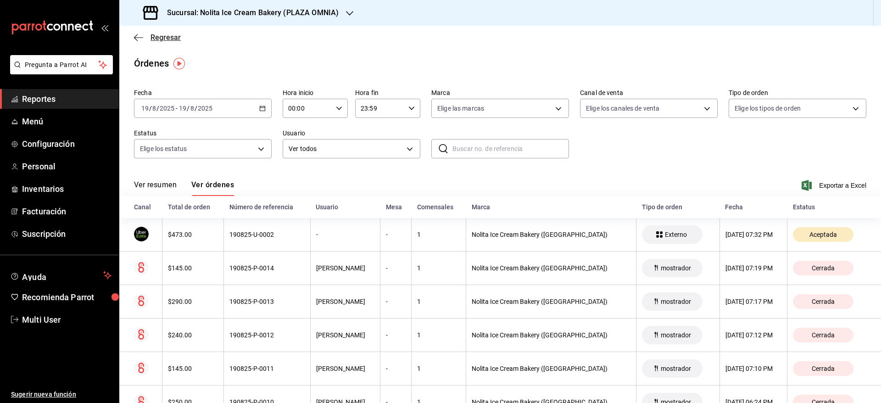
click at [152, 38] on span "Regresar" at bounding box center [166, 37] width 30 height 9
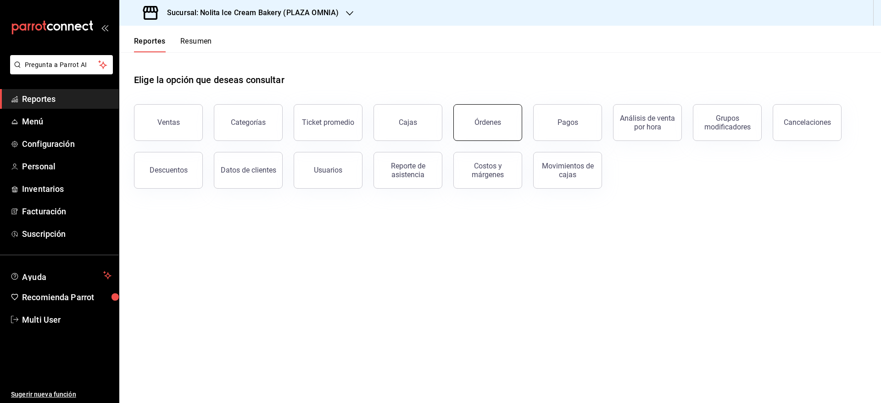
click at [483, 129] on button "Órdenes" at bounding box center [487, 122] width 69 height 37
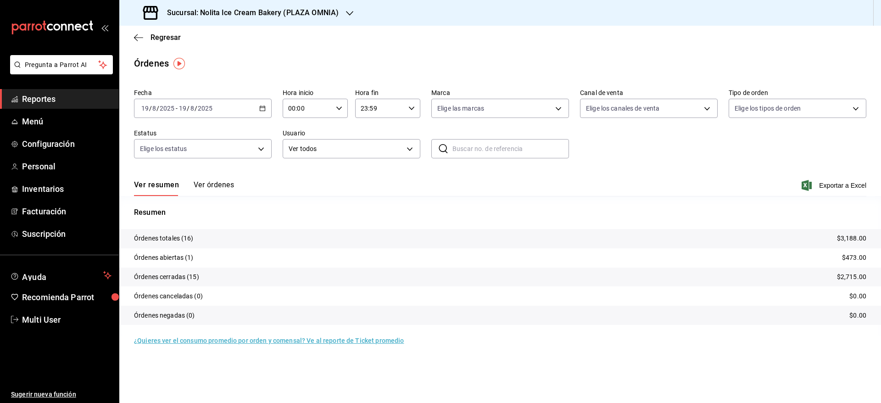
click at [215, 181] on button "Ver órdenes" at bounding box center [214, 188] width 40 height 16
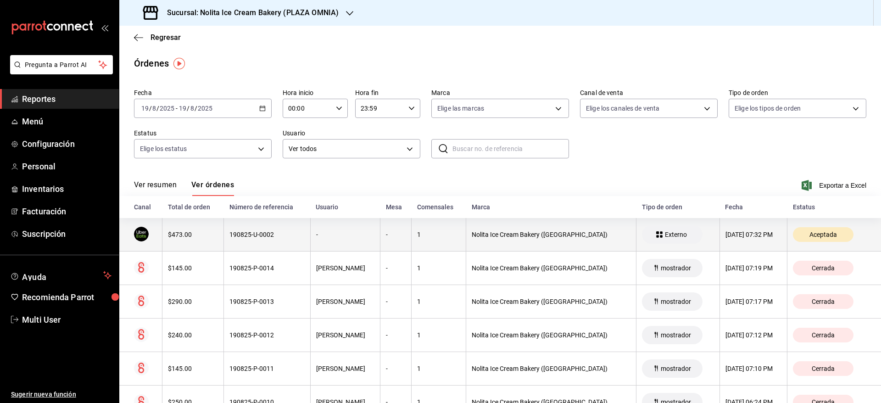
click at [209, 230] on th "$473.00" at bounding box center [192, 235] width 61 height 34
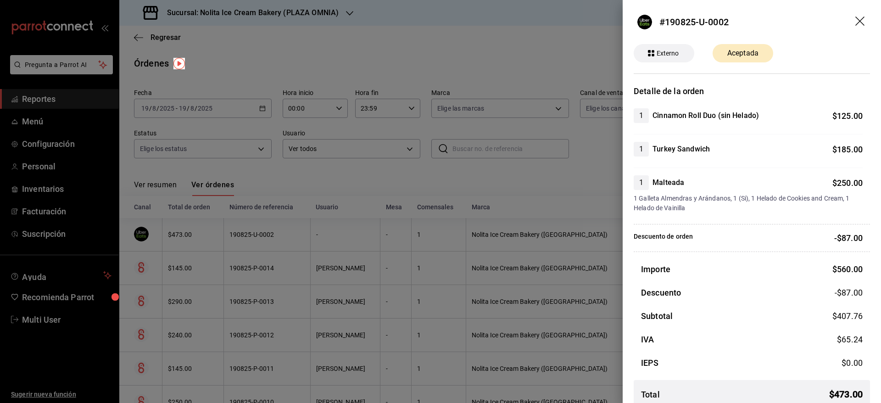
click at [259, 179] on div at bounding box center [440, 201] width 881 height 403
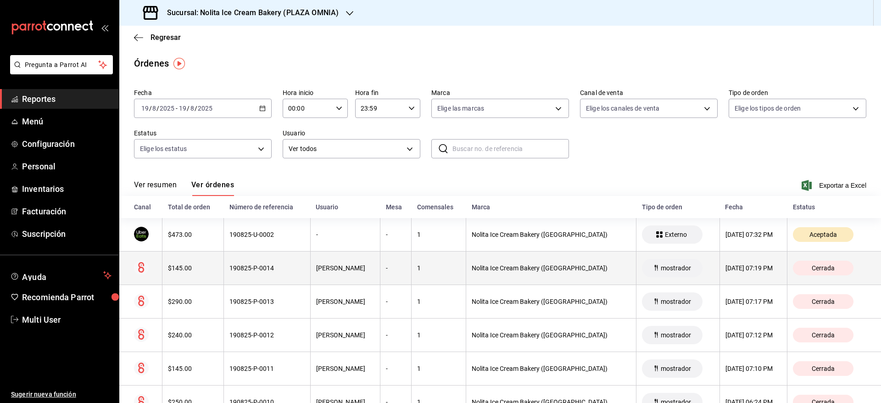
click at [250, 265] on div "190825-P-0014" at bounding box center [266, 267] width 75 height 7
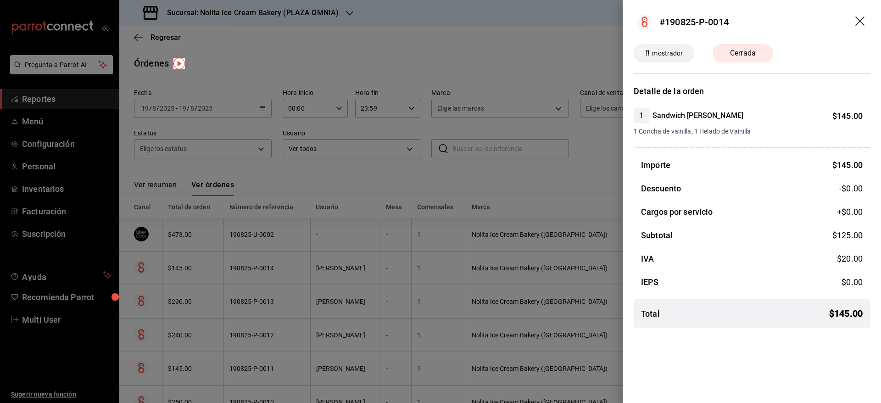
click at [278, 191] on div at bounding box center [440, 201] width 881 height 403
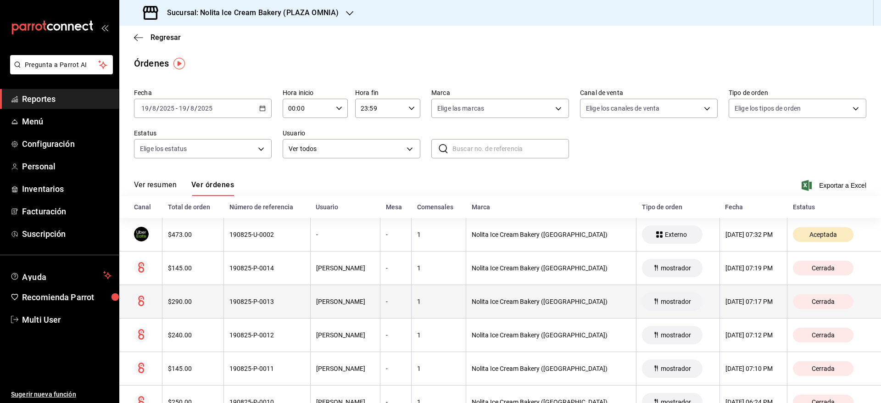
click at [251, 307] on th "190825-P-0013" at bounding box center [267, 302] width 86 height 34
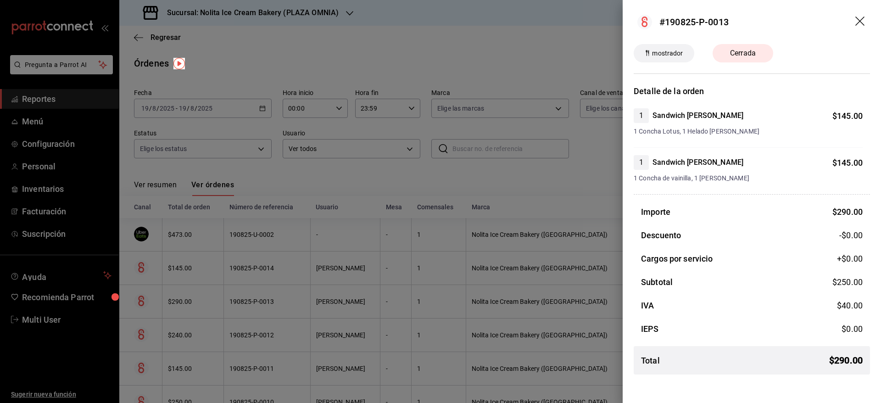
click at [292, 187] on div at bounding box center [440, 201] width 881 height 403
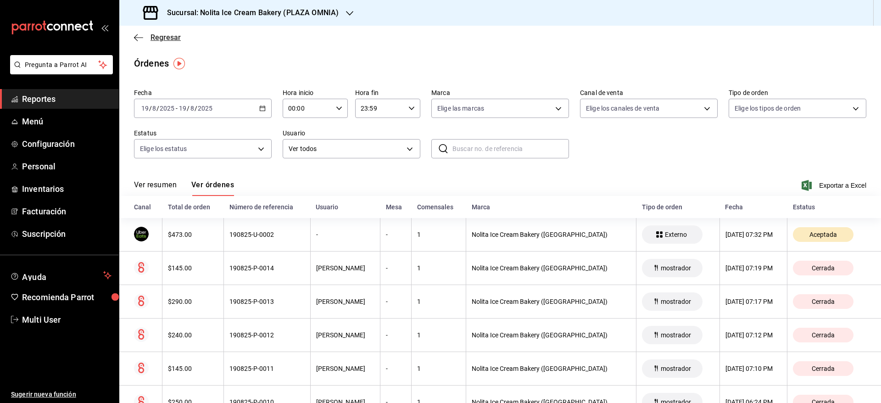
click at [170, 37] on span "Regresar" at bounding box center [166, 37] width 30 height 9
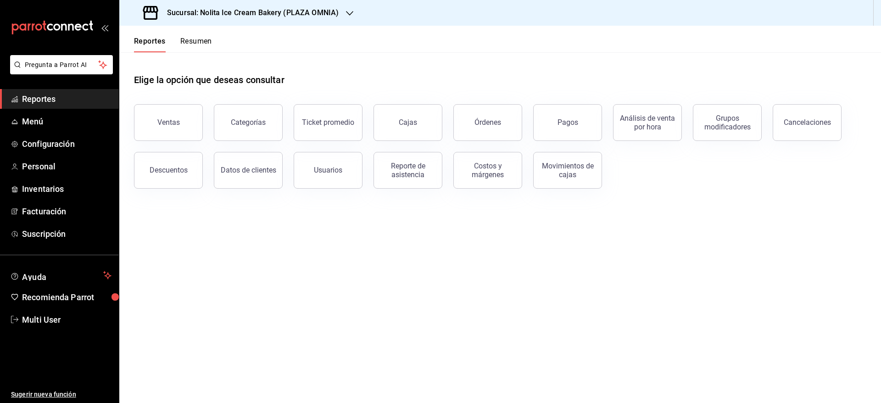
click at [201, 40] on button "Resumen" at bounding box center [196, 45] width 32 height 16
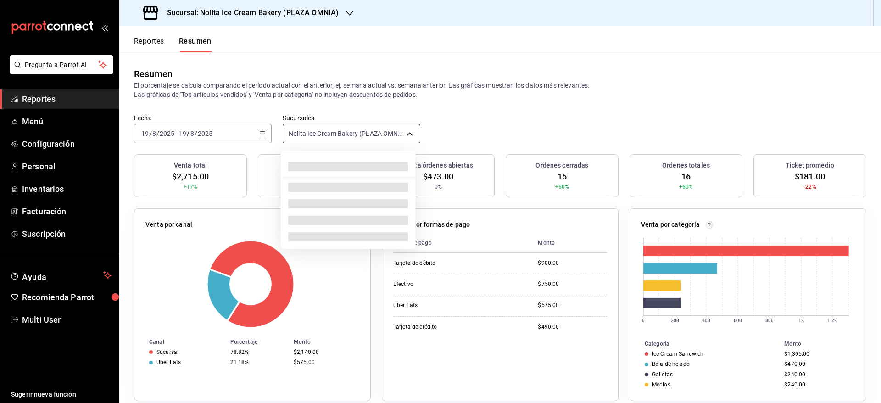
click at [347, 132] on body "Pregunta a Parrot AI Reportes Menú Configuración Personal Inventarios Facturaci…" at bounding box center [440, 201] width 881 height 403
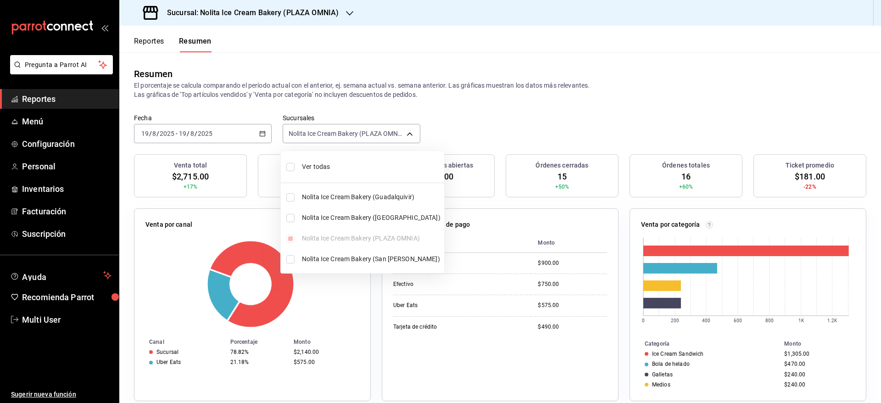
click at [326, 165] on span "Ver todas" at bounding box center [371, 167] width 139 height 10
type input "[object Object],[object Object],[object Object],[object Object]"
checkbox input "true"
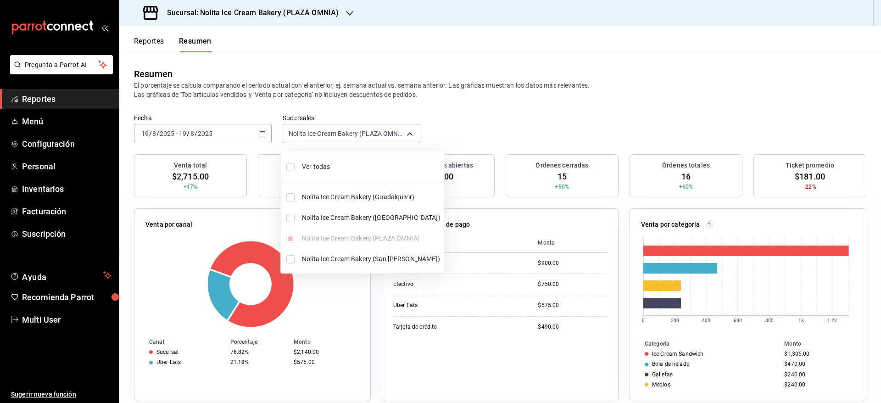
checkbox input "true"
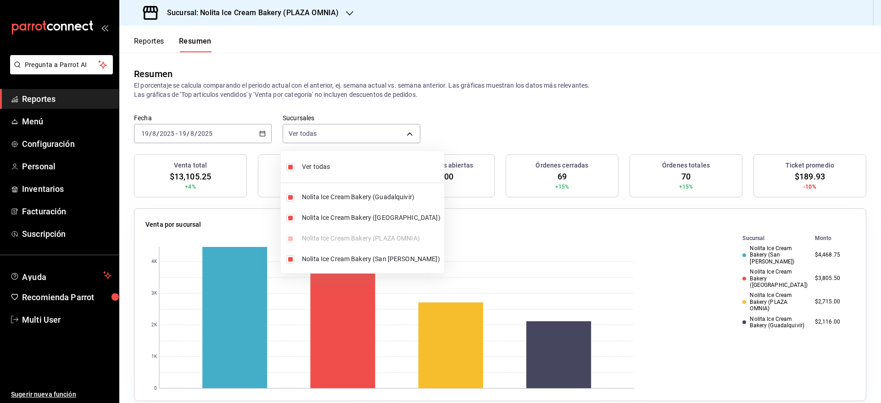
click at [548, 103] on div at bounding box center [440, 201] width 881 height 403
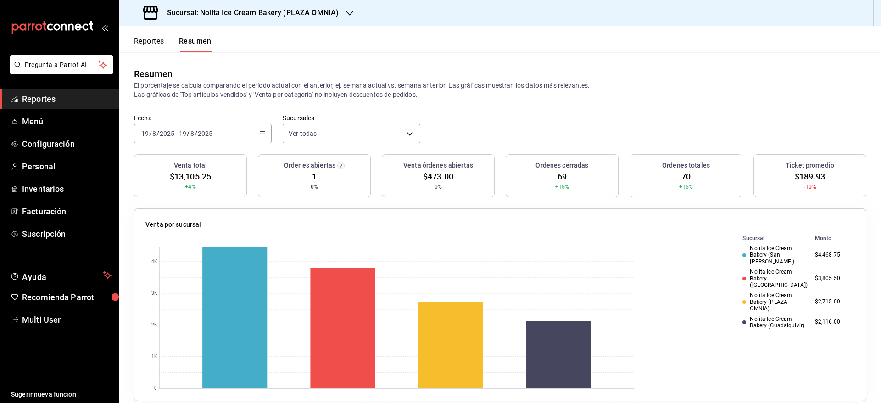
click at [256, 17] on h3 "Sucursal: Nolita Ice Cream Bakery (PLAZA OMNIA)" at bounding box center [249, 12] width 179 height 11
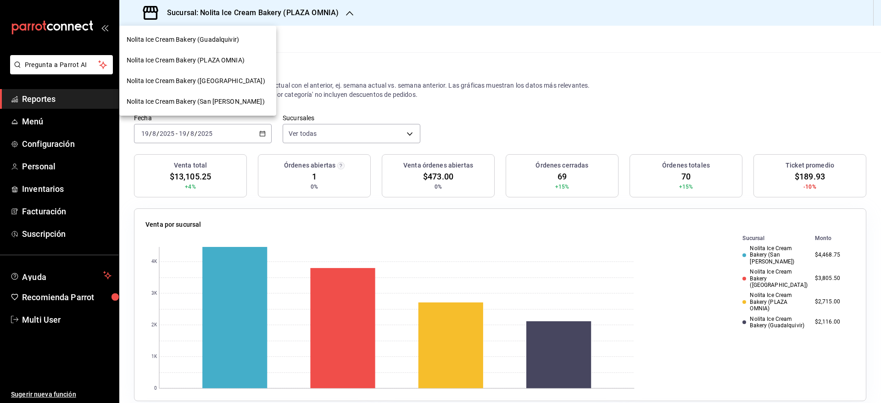
click at [225, 98] on span "Nolita Ice Cream Bakery (San [PERSON_NAME])" at bounding box center [196, 102] width 138 height 10
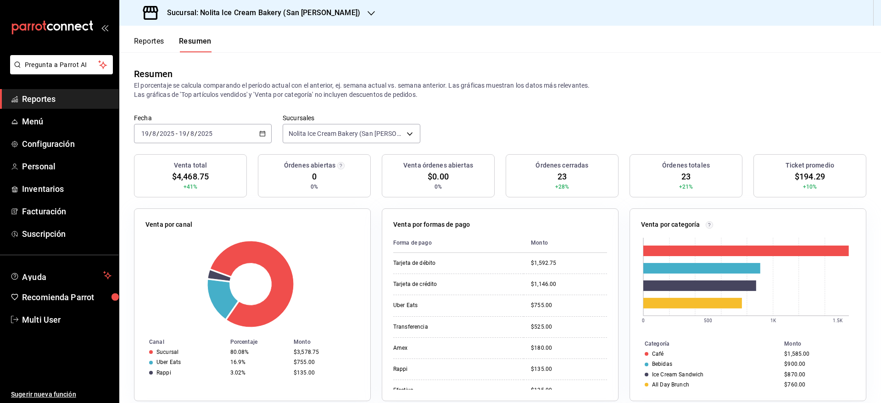
click at [147, 41] on button "Reportes" at bounding box center [149, 45] width 30 height 16
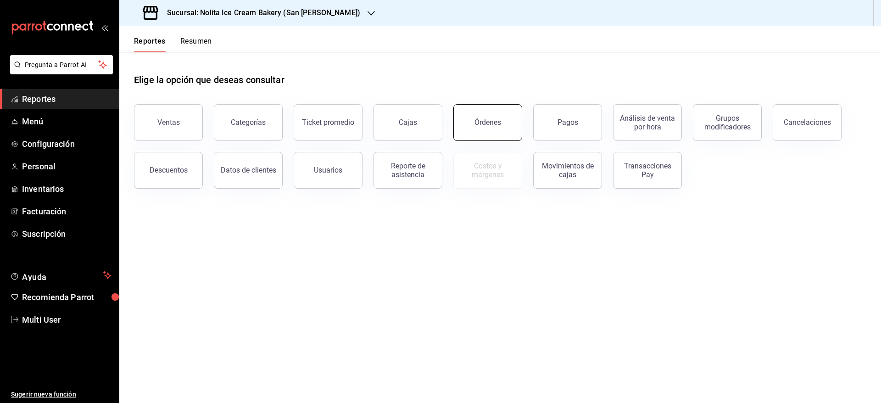
click at [494, 117] on button "Órdenes" at bounding box center [487, 122] width 69 height 37
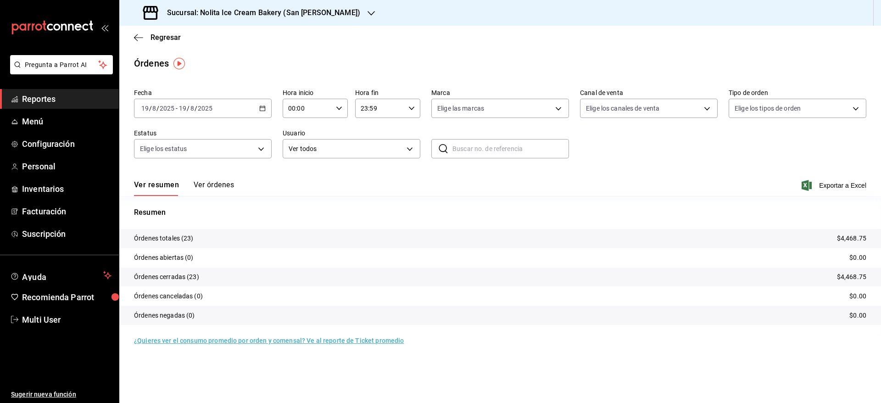
click at [222, 186] on button "Ver órdenes" at bounding box center [214, 188] width 40 height 16
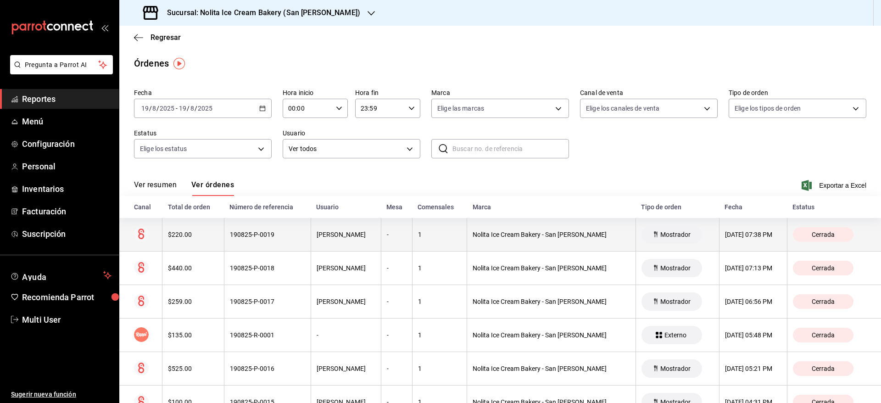
click at [224, 229] on th "190825-P-0019" at bounding box center [267, 235] width 87 height 34
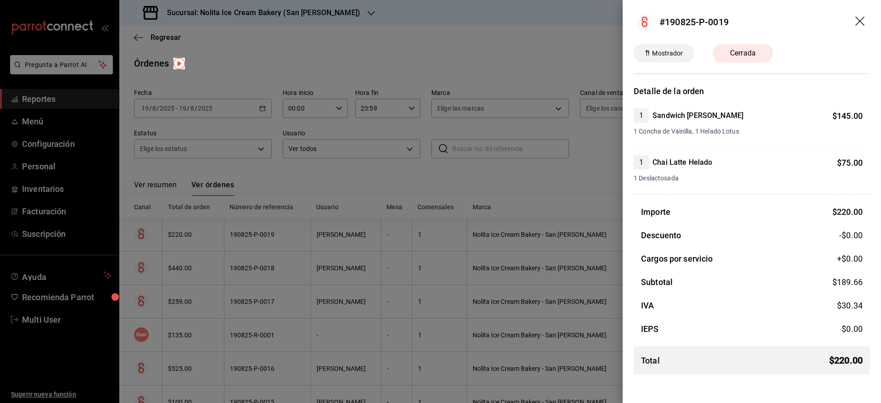
click at [223, 229] on div at bounding box center [440, 201] width 881 height 403
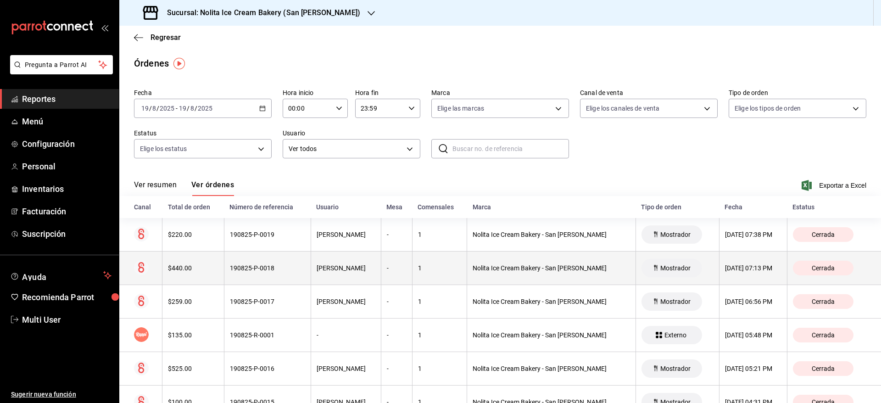
click at [225, 265] on th "190825-P-0018" at bounding box center [267, 268] width 87 height 34
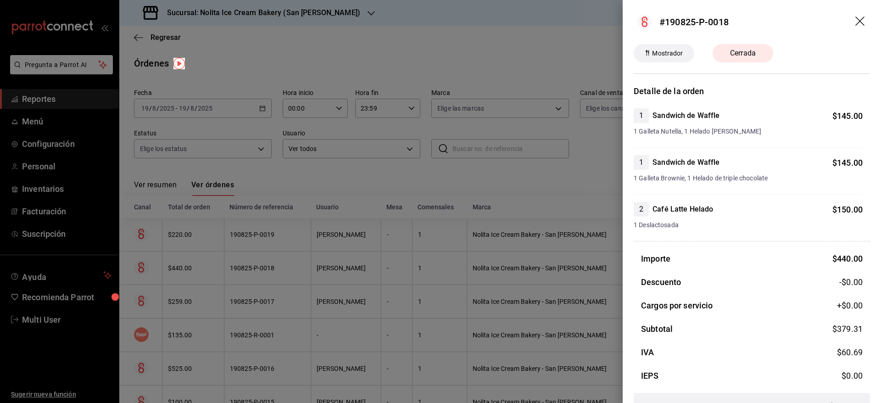
click at [279, 243] on div at bounding box center [440, 201] width 881 height 403
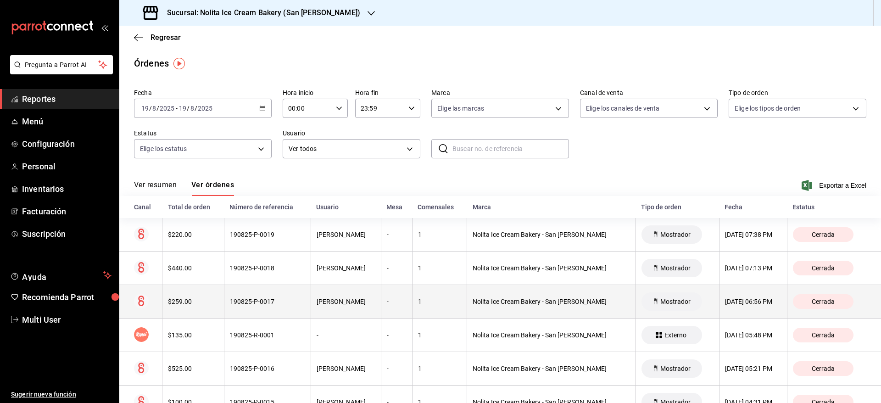
click at [270, 299] on div "190825-P-0017" at bounding box center [267, 301] width 75 height 7
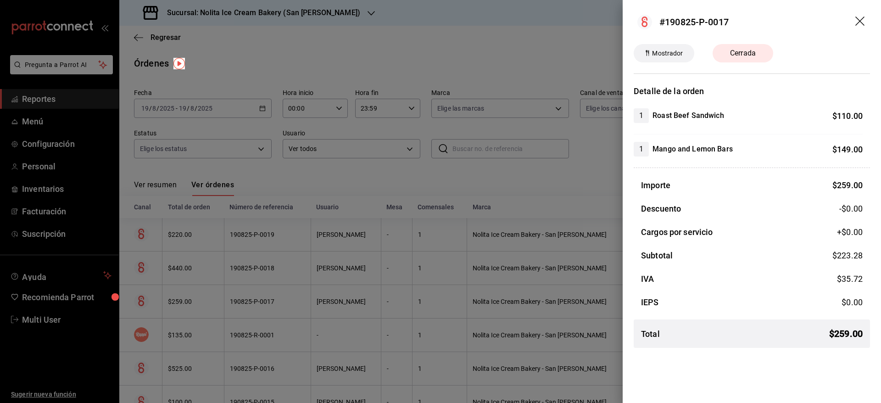
click at [315, 259] on div at bounding box center [440, 201] width 881 height 403
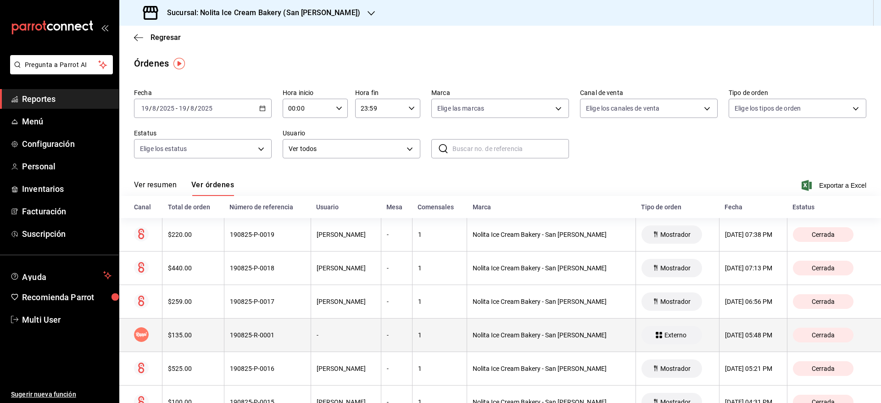
click at [281, 336] on div "190825-R-0001" at bounding box center [267, 334] width 75 height 7
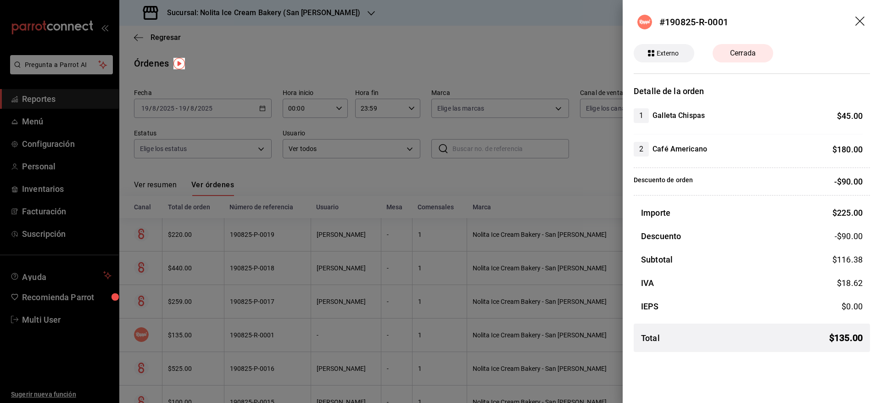
click at [313, 284] on div at bounding box center [440, 201] width 881 height 403
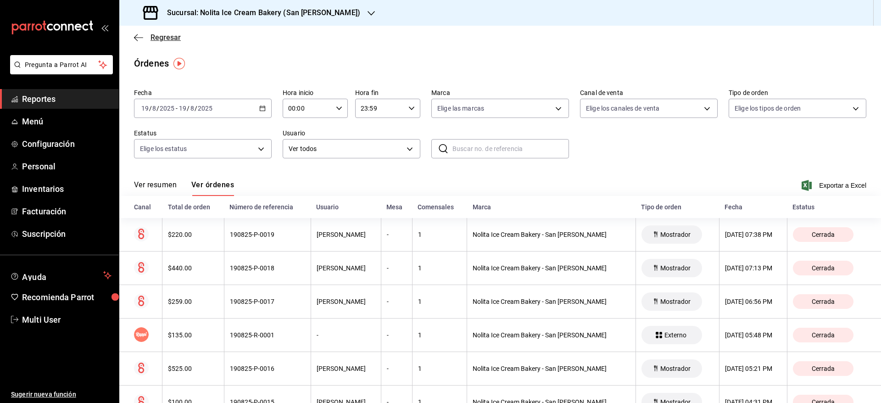
click at [161, 40] on span "Regresar" at bounding box center [166, 37] width 30 height 9
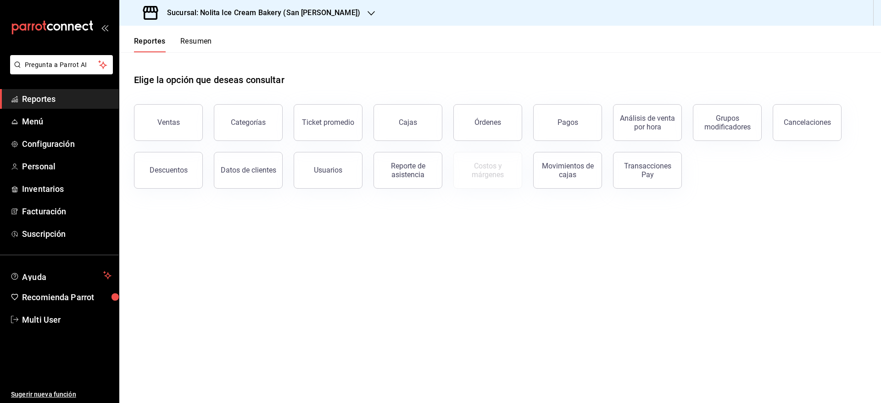
click at [199, 40] on button "Resumen" at bounding box center [196, 45] width 32 height 16
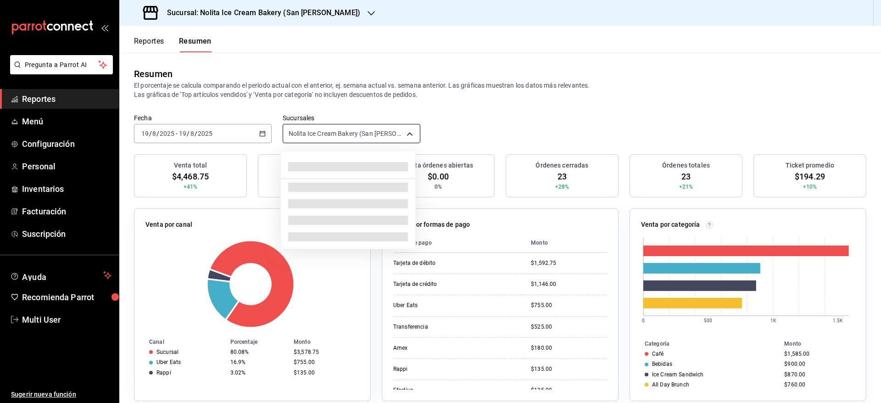
click at [345, 139] on body "Pregunta a Parrot AI Reportes Menú Configuración Personal Inventarios Facturaci…" at bounding box center [440, 201] width 881 height 403
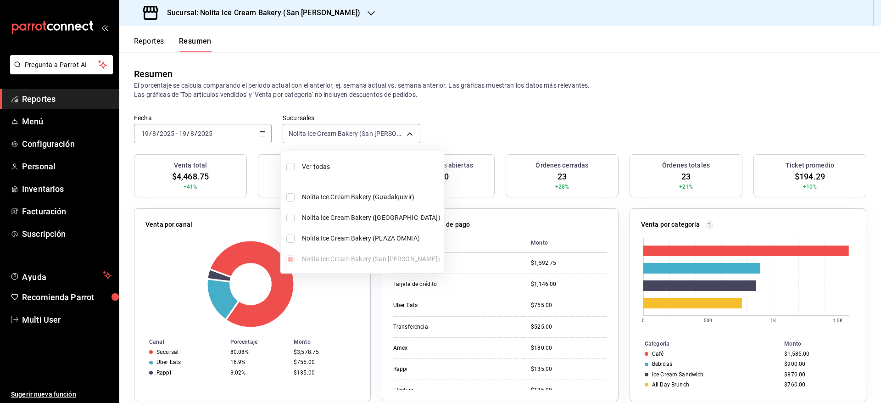
click at [330, 167] on span "Ver todas" at bounding box center [371, 167] width 139 height 10
type input "[object Object],[object Object],[object Object],[object Object]"
checkbox input "true"
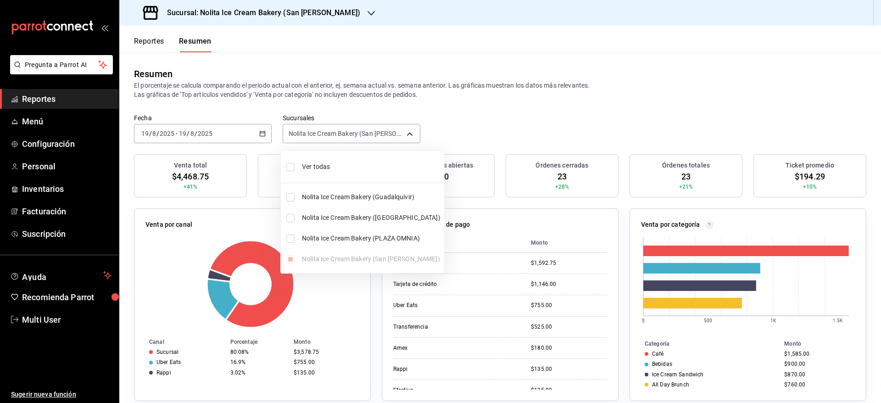
checkbox input "true"
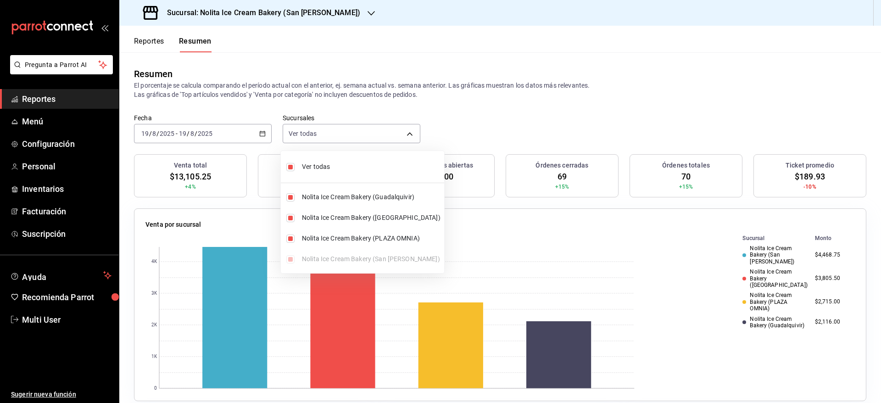
click at [513, 115] on div at bounding box center [440, 201] width 881 height 403
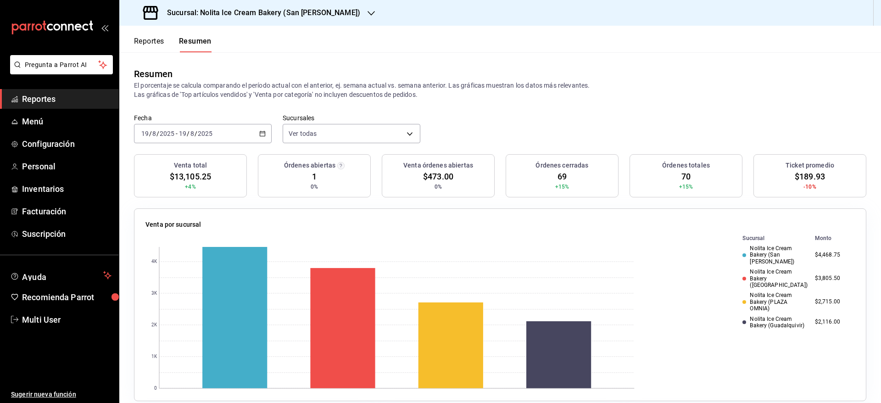
click at [227, 124] on div "[DATE] [DATE] - [DATE] [DATE]" at bounding box center [203, 133] width 138 height 19
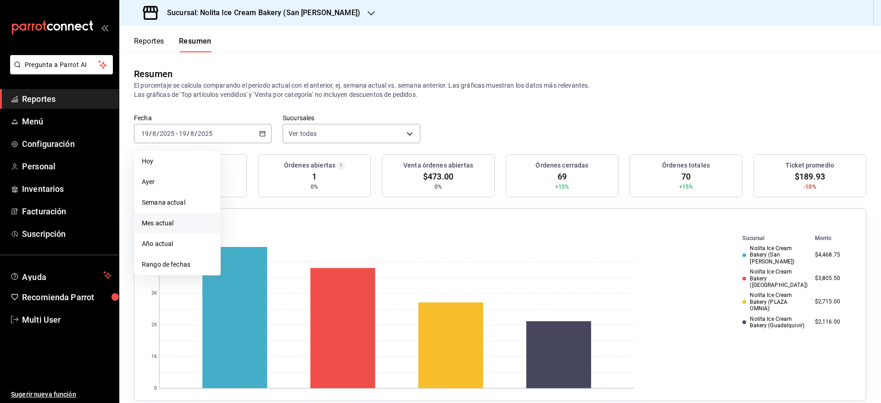
click at [175, 218] on li "Mes actual" at bounding box center [177, 223] width 86 height 21
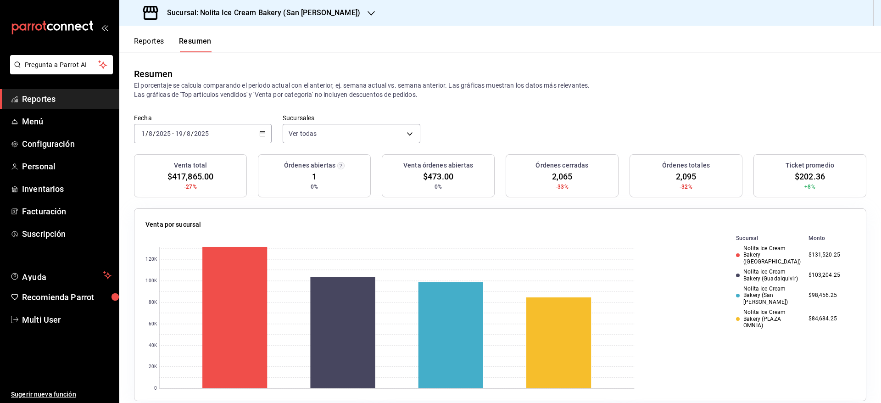
click at [223, 132] on div "[DATE] [DATE] - [DATE] [DATE]" at bounding box center [203, 133] width 138 height 19
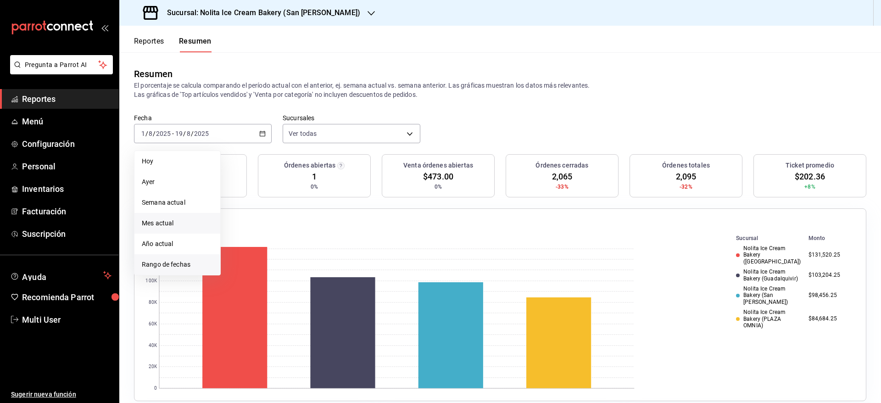
click at [192, 264] on span "Rango de fechas" at bounding box center [177, 265] width 71 height 10
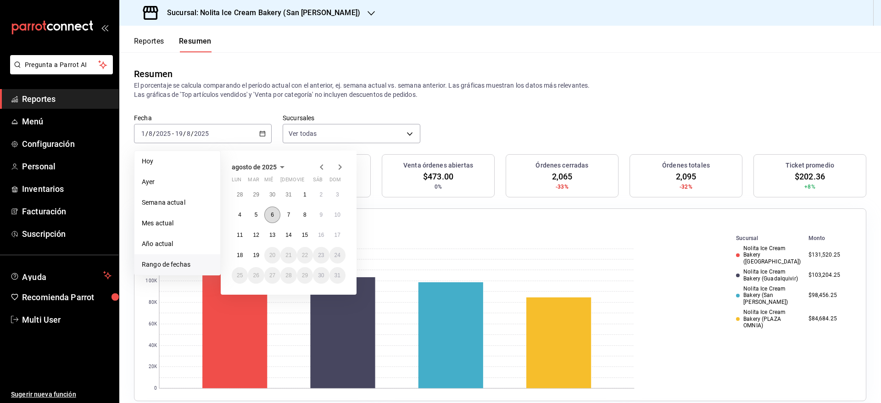
click at [274, 216] on abbr "6" at bounding box center [272, 215] width 3 height 6
click at [338, 235] on abbr "17" at bounding box center [338, 235] width 6 height 6
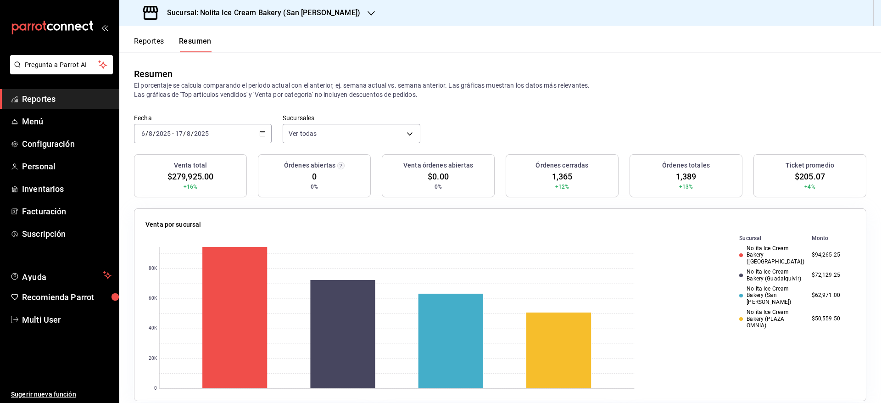
click at [240, 133] on div "[DATE] [DATE] - [DATE] [DATE]" at bounding box center [203, 133] width 138 height 19
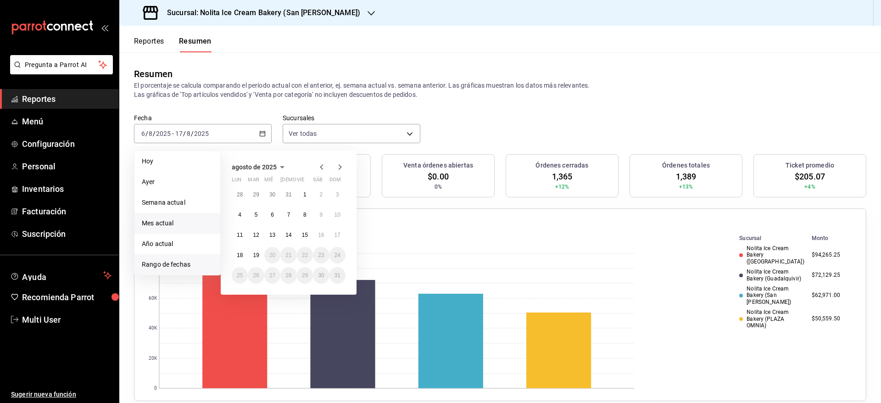
click at [175, 220] on span "Mes actual" at bounding box center [177, 223] width 71 height 10
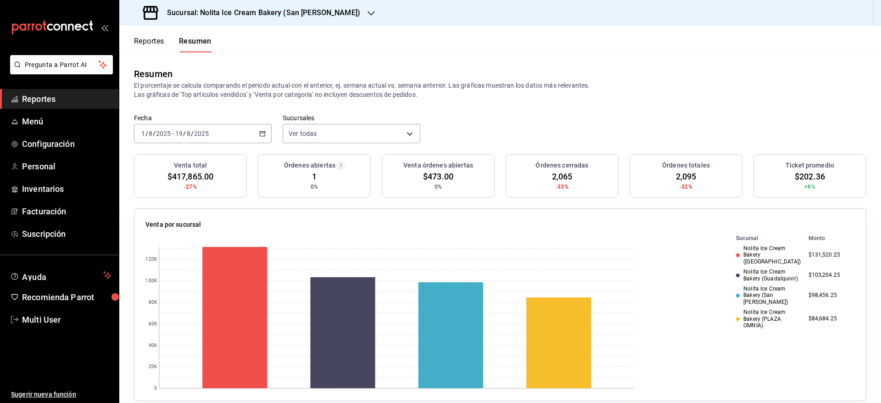
click at [156, 43] on button "Reportes" at bounding box center [149, 45] width 30 height 16
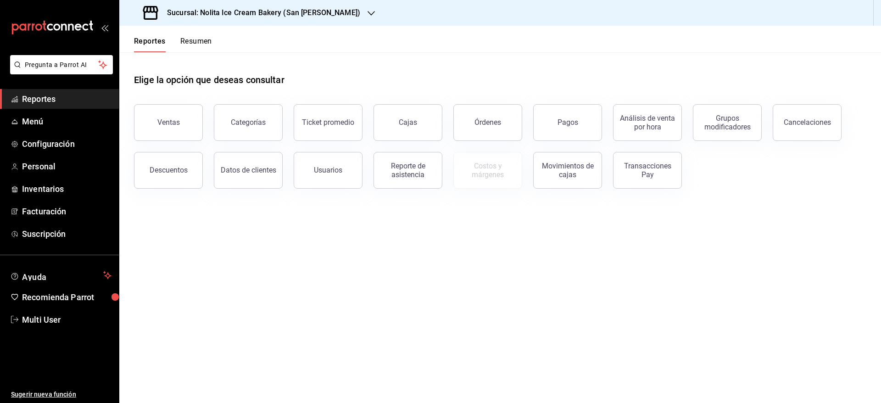
click at [203, 38] on button "Resumen" at bounding box center [196, 45] width 32 height 16
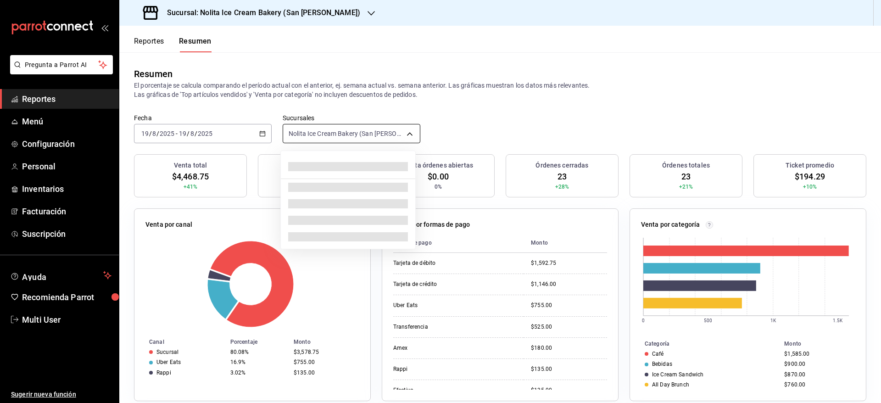
click at [344, 137] on body "Pregunta a Parrot AI Reportes Menú Configuración Personal Inventarios Facturaci…" at bounding box center [440, 201] width 881 height 403
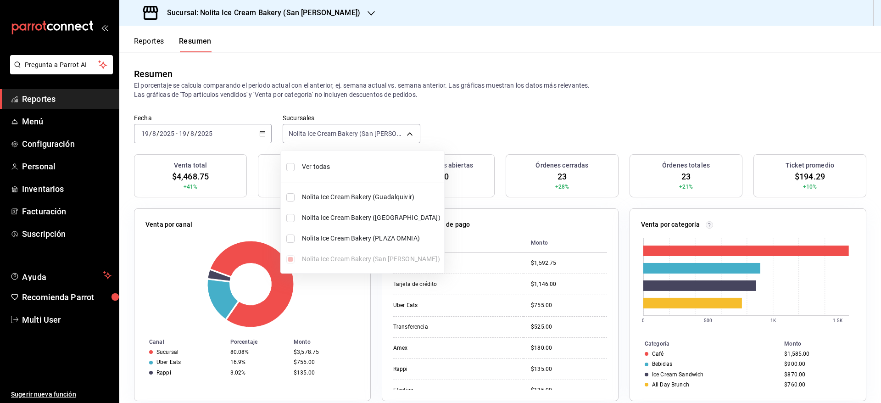
click at [302, 165] on span "Ver todas" at bounding box center [371, 167] width 139 height 10
type input "[object Object],[object Object],[object Object],[object Object]"
checkbox input "true"
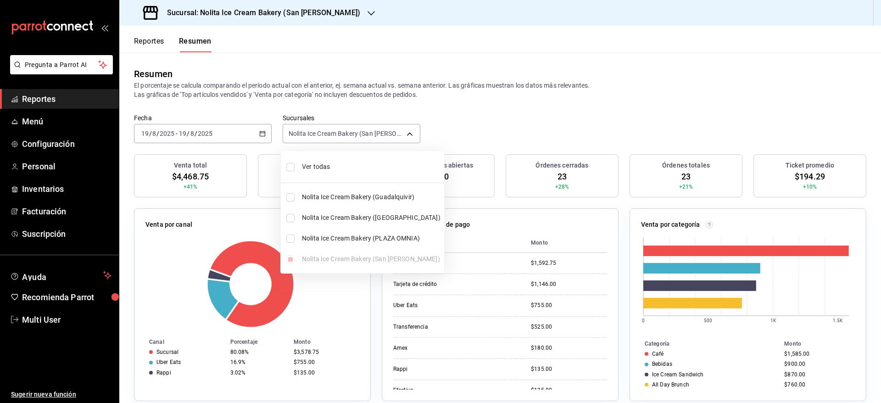
checkbox input "true"
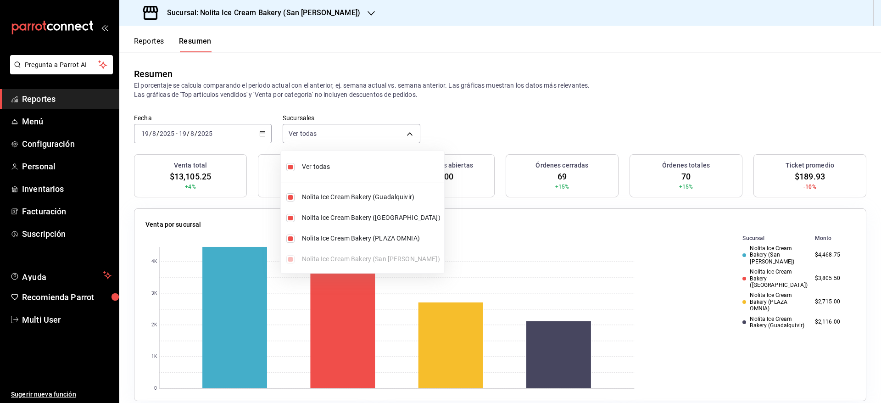
click at [469, 120] on div at bounding box center [440, 201] width 881 height 403
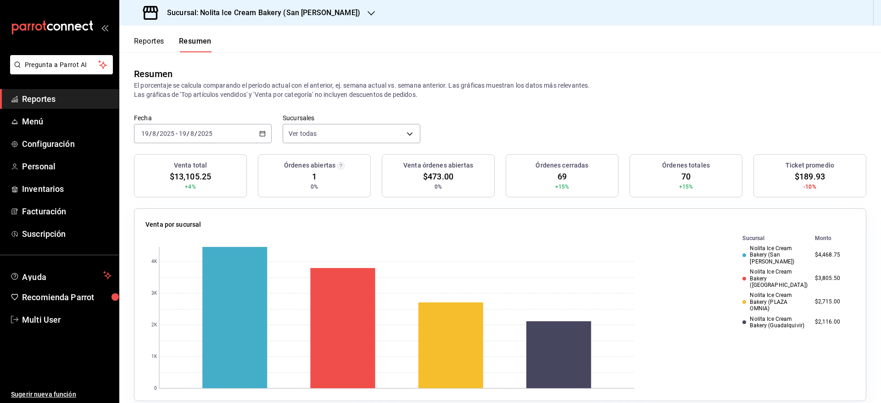
click at [147, 45] on button "Reportes" at bounding box center [149, 45] width 30 height 16
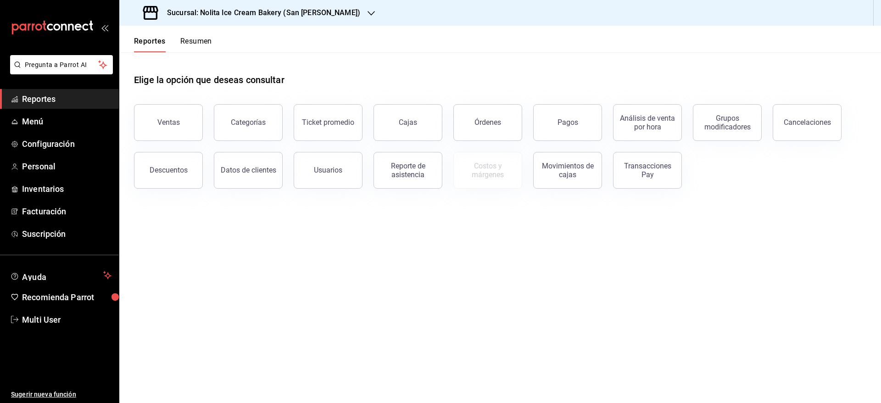
click at [189, 38] on button "Resumen" at bounding box center [196, 45] width 32 height 16
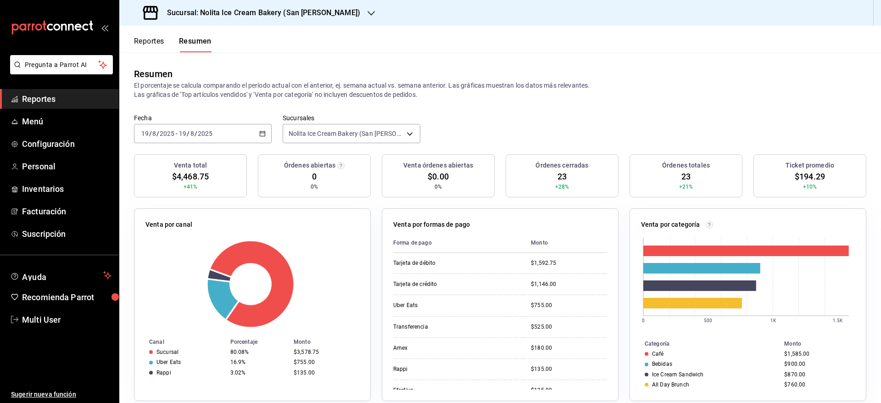
click at [191, 13] on h3 "Sucursal: Nolita Ice Cream Bakery (San [PERSON_NAME])" at bounding box center [260, 12] width 201 height 11
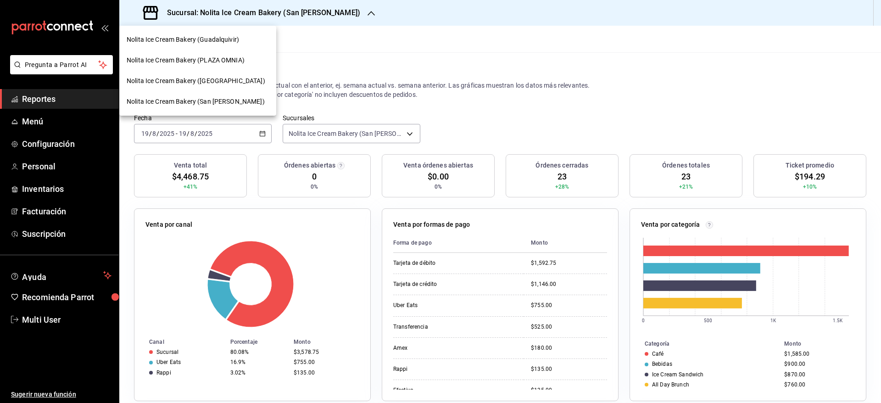
click at [189, 45] on div "Nolita Ice Cream Bakery (Guadalquivir)" at bounding box center [197, 39] width 157 height 21
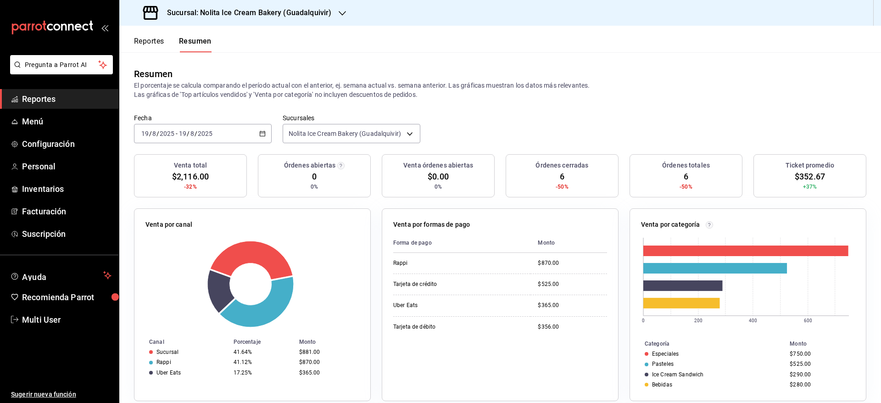
click at [151, 42] on button "Reportes" at bounding box center [149, 45] width 30 height 16
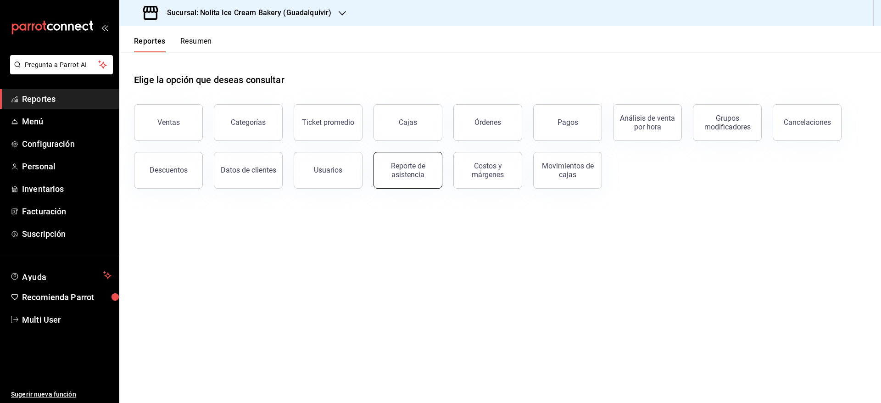
click at [411, 173] on div "Reporte de asistencia" at bounding box center [408, 170] width 57 height 17
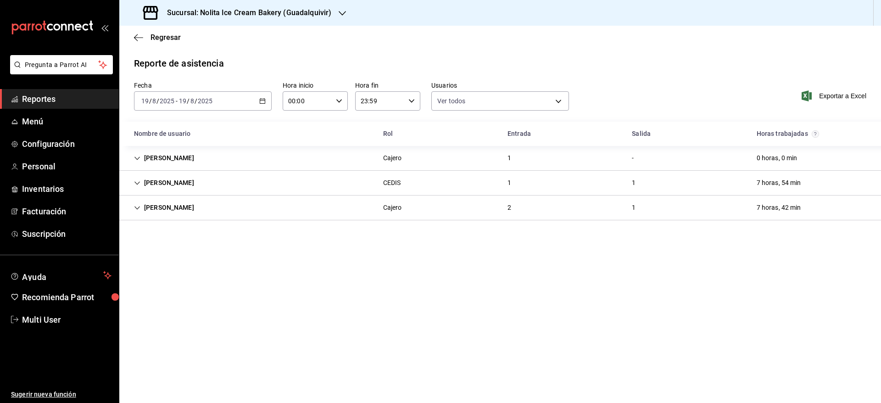
click at [399, 165] on div "Cajero" at bounding box center [393, 158] width 34 height 17
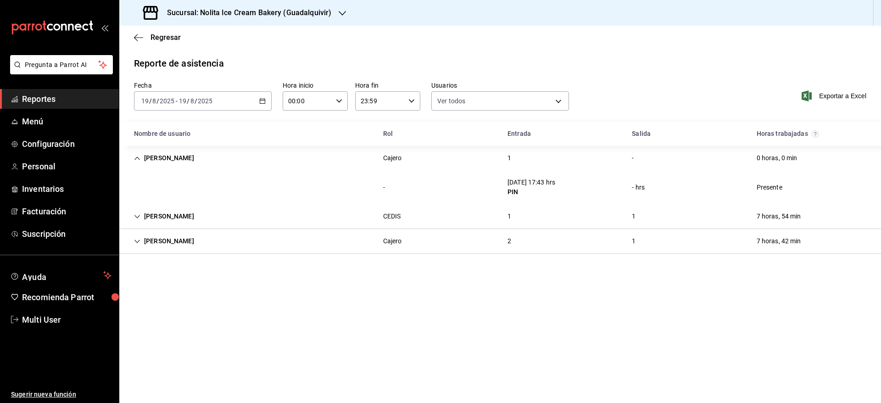
click at [369, 247] on div "[PERSON_NAME] 2 1 7 horas, 42 min" at bounding box center [500, 241] width 762 height 25
click at [219, 12] on h3 "Sucursal: Nolita Ice Cream Bakery (Guadalquivir)" at bounding box center [246, 12] width 172 height 11
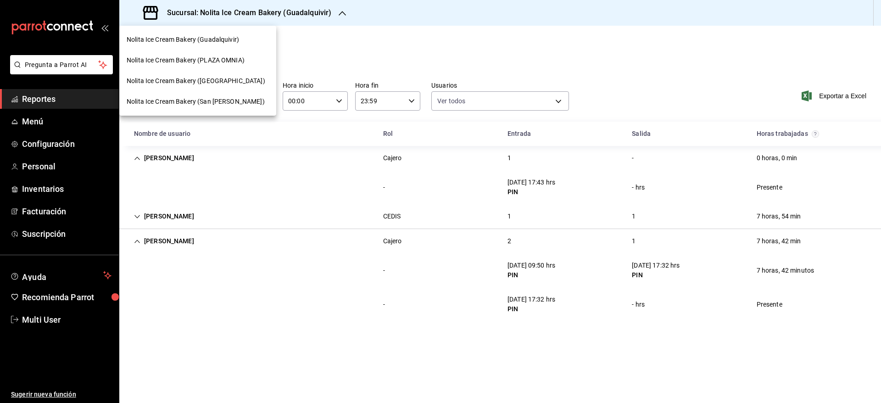
click at [203, 56] on span "Nolita Ice Cream Bakery (PLAZA OMNIA)" at bounding box center [186, 61] width 118 height 10
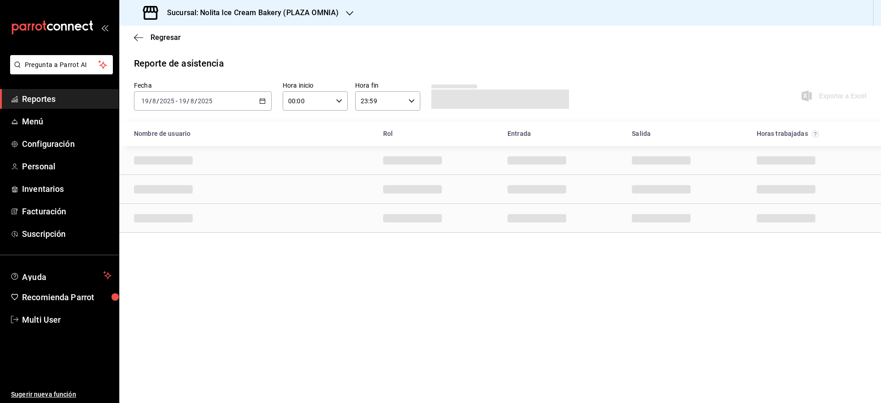
click at [31, 101] on span "Reportes" at bounding box center [66, 99] width 89 height 12
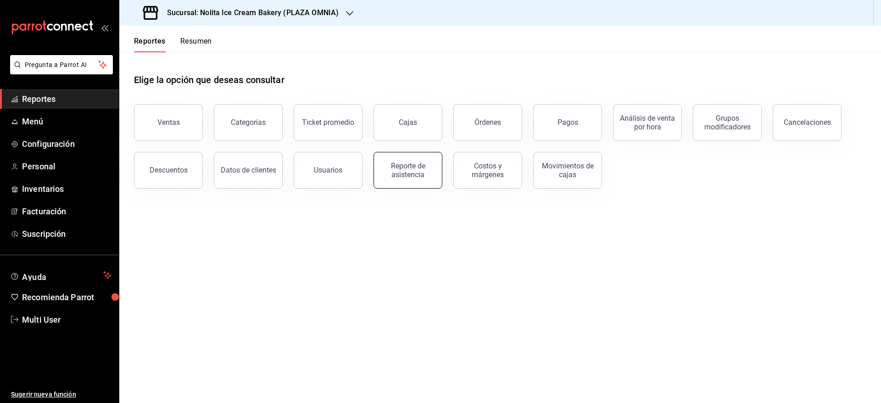
click at [424, 161] on button "Reporte de asistencia" at bounding box center [408, 170] width 69 height 37
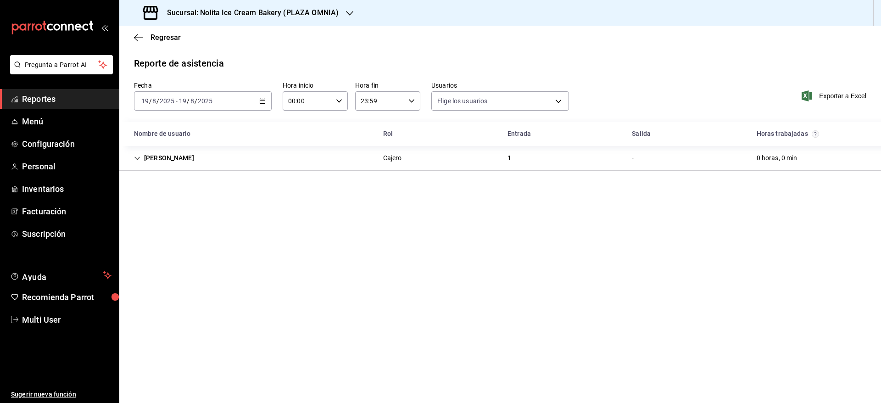
type input "6fbb40f8-9e77-40dd-9547-4f5909e7f566,7fb31379-653a-48c8-a59d-916b0e501286,aa9fc…"
click at [246, 99] on div "[DATE] [DATE] - [DATE] [DATE]" at bounding box center [203, 100] width 138 height 19
click at [29, 97] on span "Reportes" at bounding box center [66, 99] width 89 height 12
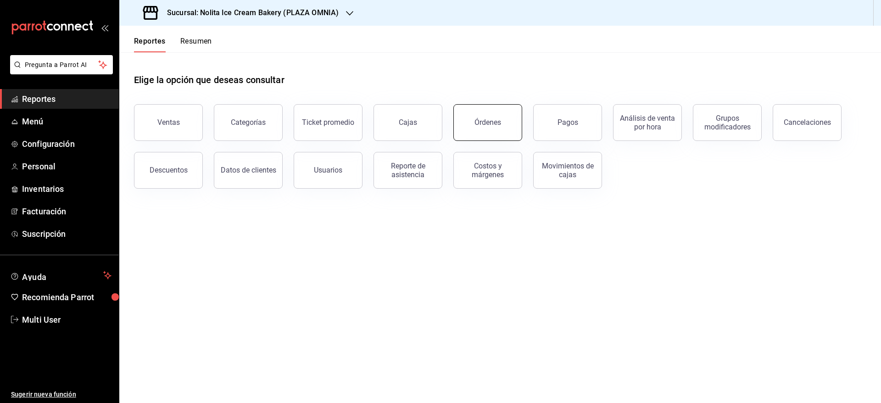
click at [495, 123] on div "Órdenes" at bounding box center [488, 122] width 27 height 9
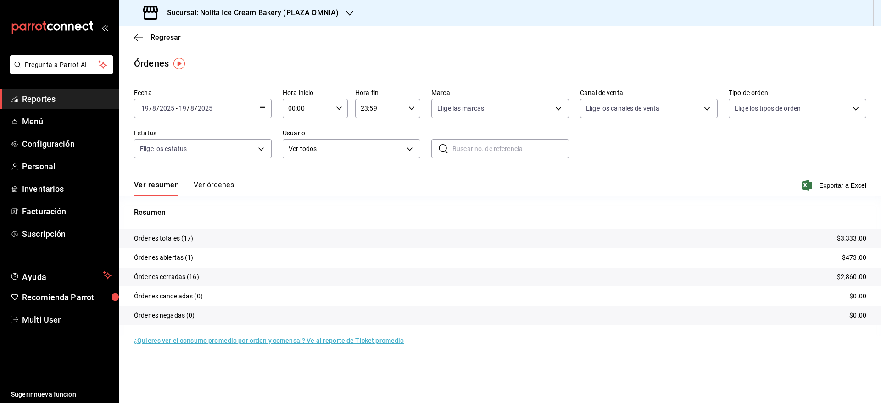
click at [209, 182] on button "Ver órdenes" at bounding box center [214, 188] width 40 height 16
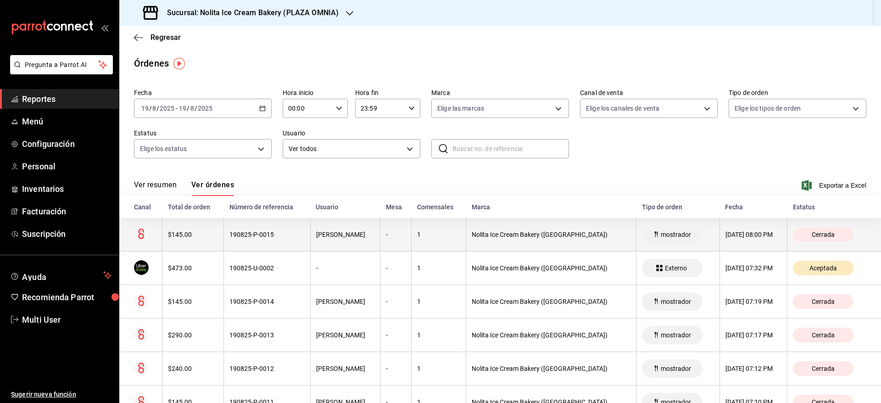
click at [290, 242] on th "190825-P-0015" at bounding box center [267, 235] width 86 height 34
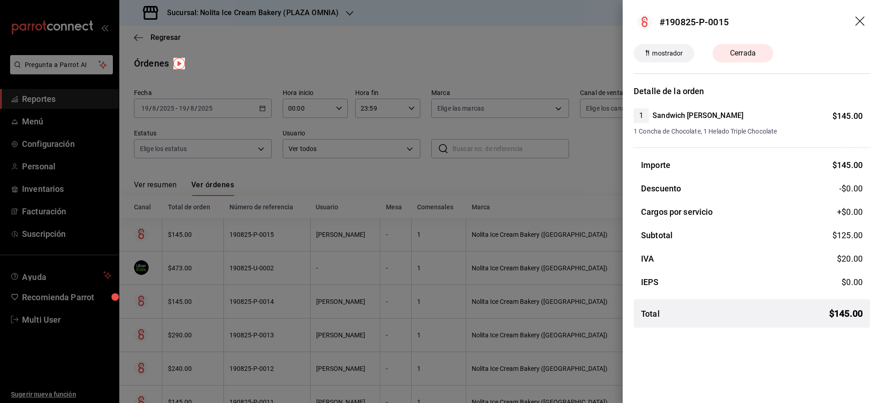
click at [290, 242] on div at bounding box center [440, 201] width 881 height 403
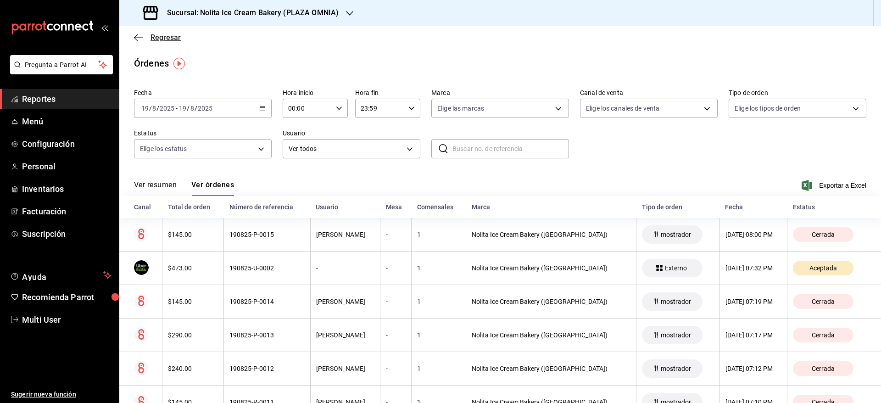
click at [162, 35] on span "Regresar" at bounding box center [166, 37] width 30 height 9
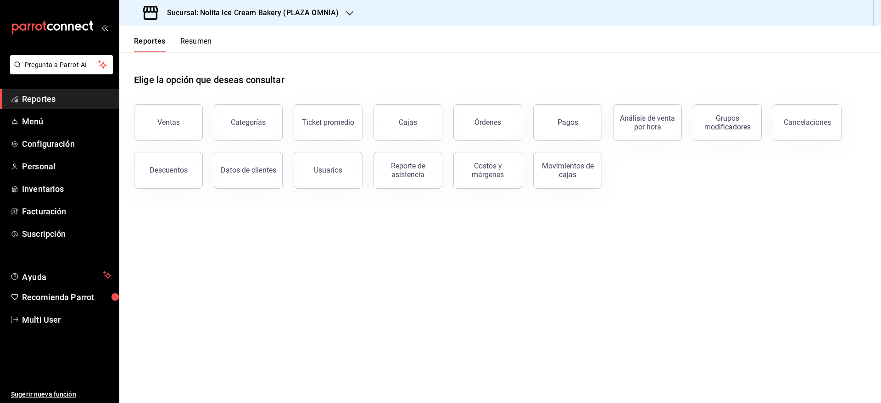
click at [202, 39] on button "Resumen" at bounding box center [196, 45] width 32 height 16
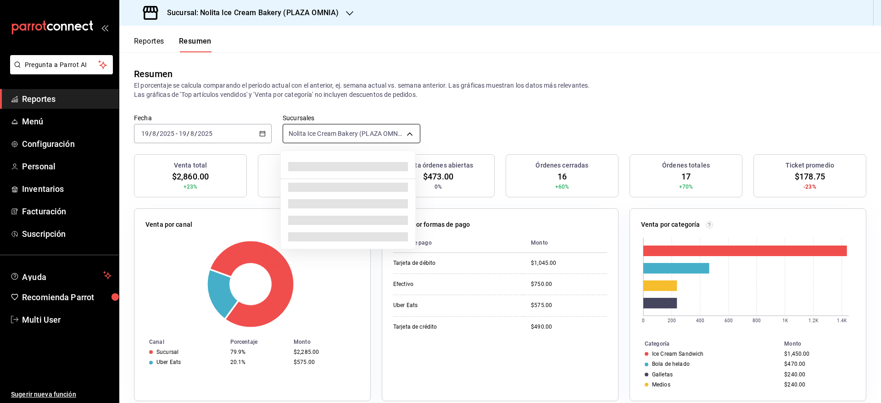
click at [335, 135] on body "Pregunta a Parrot AI Reportes Menú Configuración Personal Inventarios Facturaci…" at bounding box center [440, 201] width 881 height 403
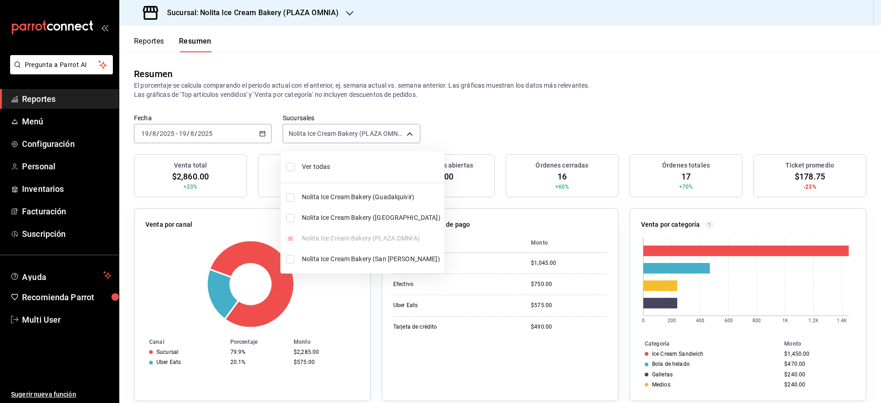
click at [328, 165] on span "Ver todas" at bounding box center [371, 167] width 139 height 10
type input "[object Object],[object Object],[object Object],[object Object]"
checkbox input "true"
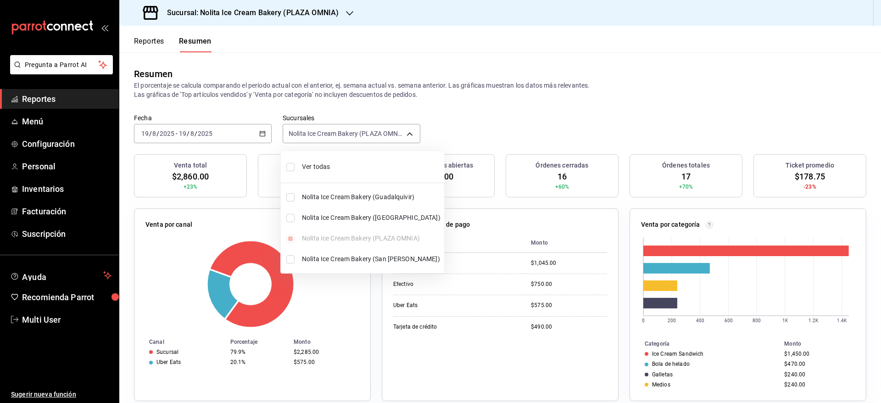
checkbox input "true"
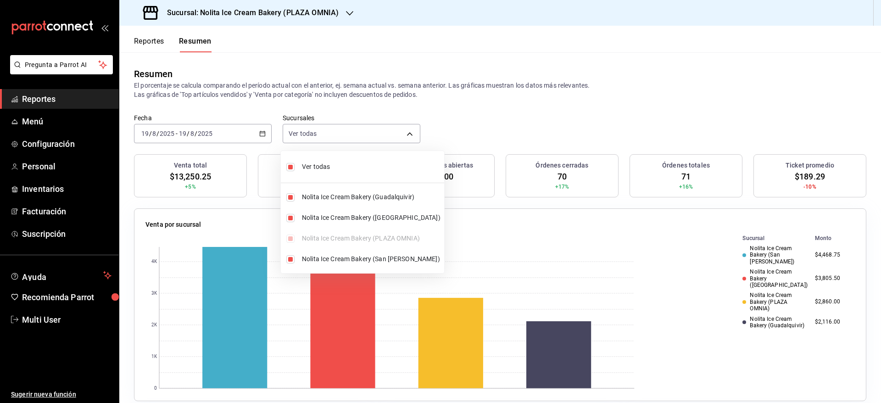
click at [495, 116] on div at bounding box center [440, 201] width 881 height 403
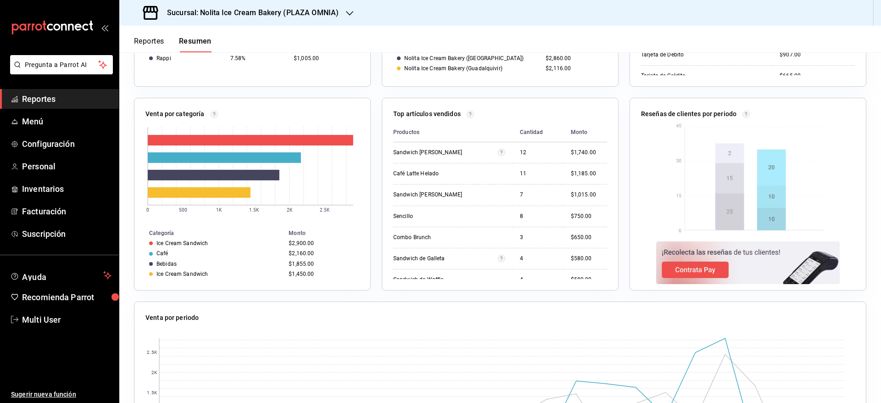
scroll to position [483, 0]
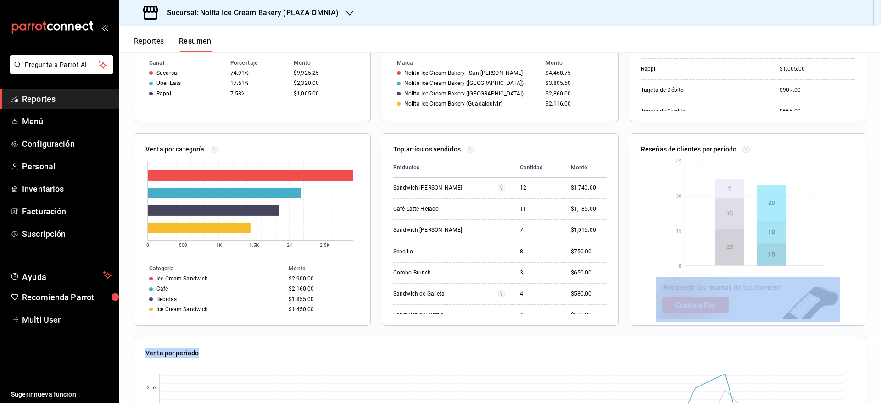
click at [861, 301] on div "Venta total $13,250.25 +5% Órdenes abiertas 1 0% Venta órdenes abiertas $473.00…" at bounding box center [500, 107] width 762 height 873
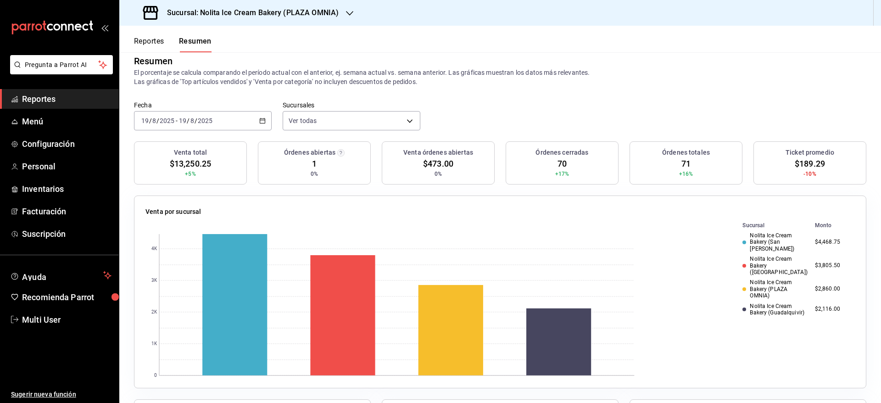
scroll to position [0, 0]
